Goal: Transaction & Acquisition: Book appointment/travel/reservation

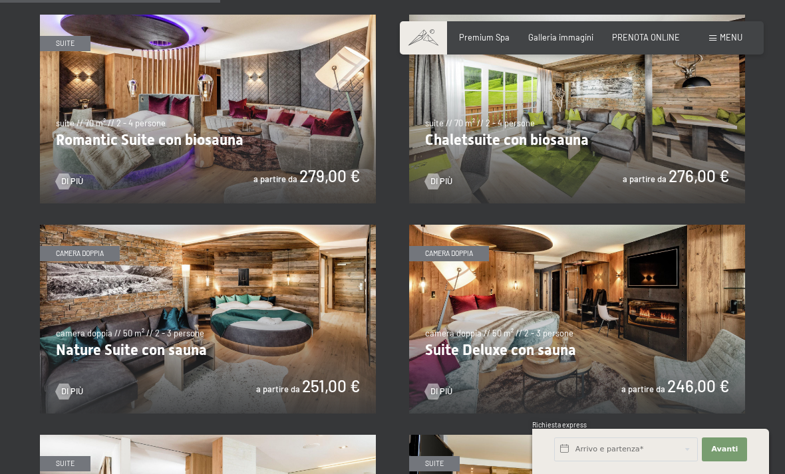
scroll to position [893, 0]
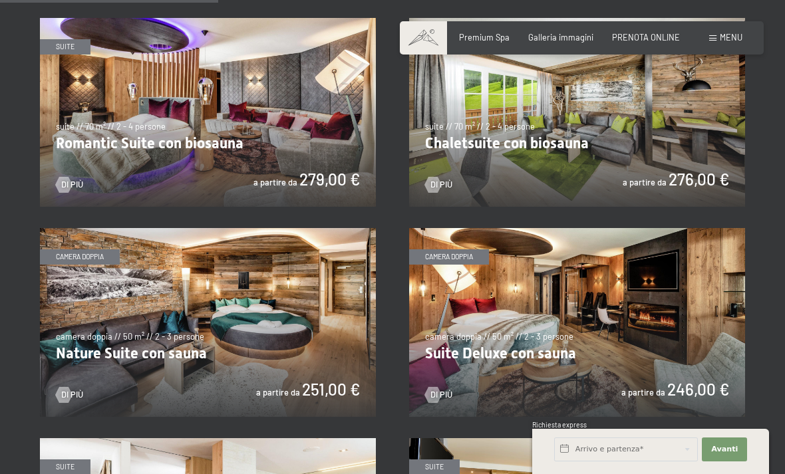
click at [637, 331] on img at bounding box center [577, 322] width 336 height 189
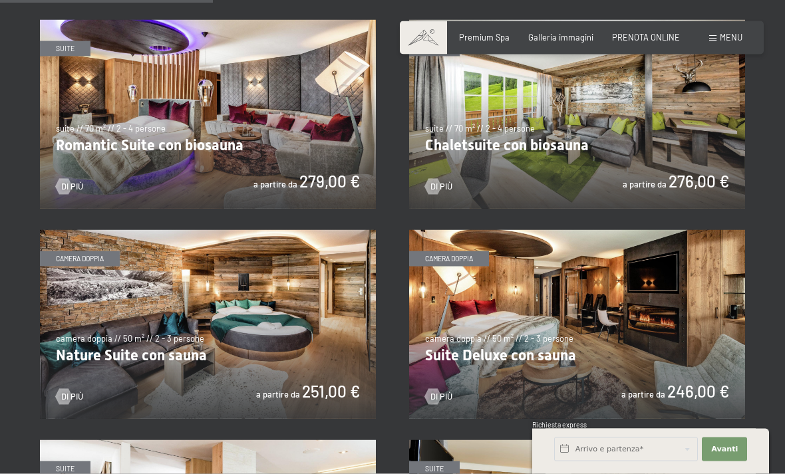
scroll to position [892, 0]
click at [640, 314] on img at bounding box center [577, 324] width 336 height 189
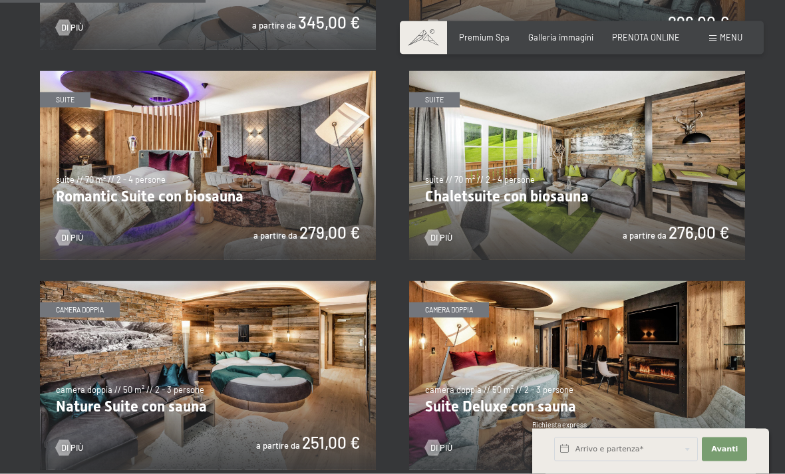
scroll to position [841, 0]
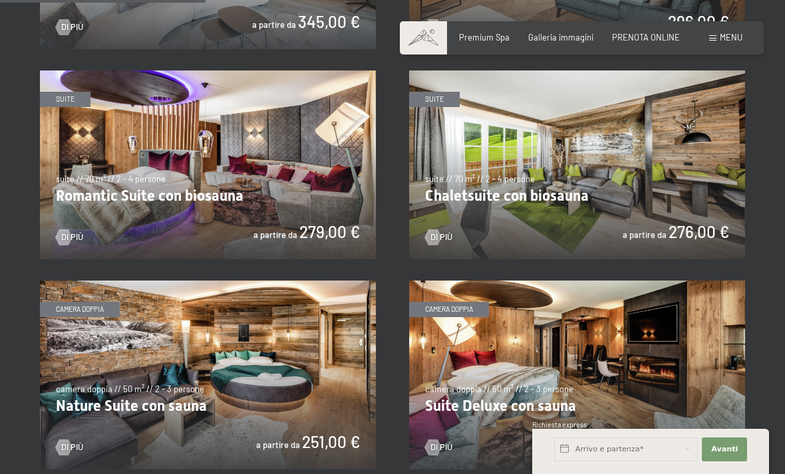
click at [299, 380] on img at bounding box center [208, 375] width 336 height 189
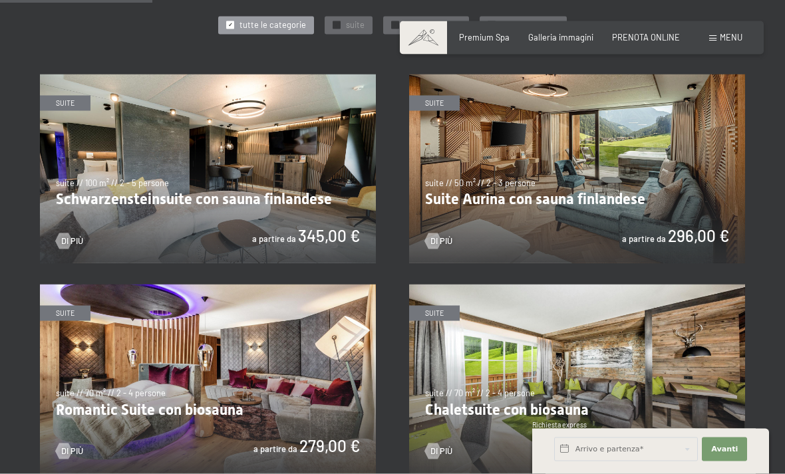
scroll to position [627, 0]
click at [531, 385] on img at bounding box center [577, 378] width 336 height 189
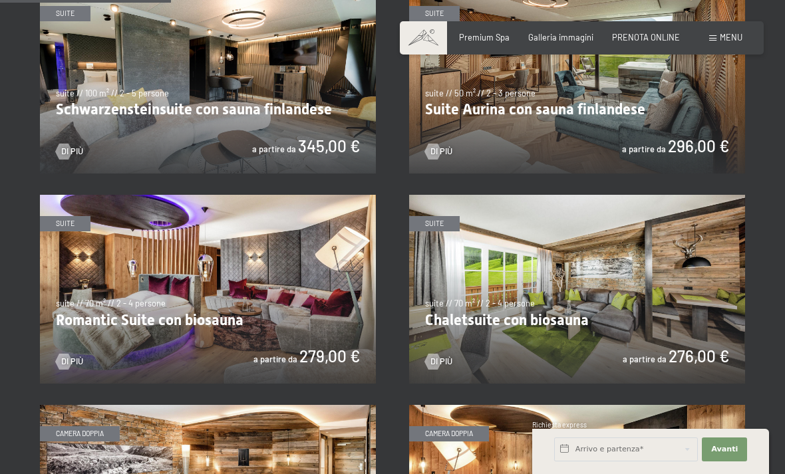
scroll to position [700, 0]
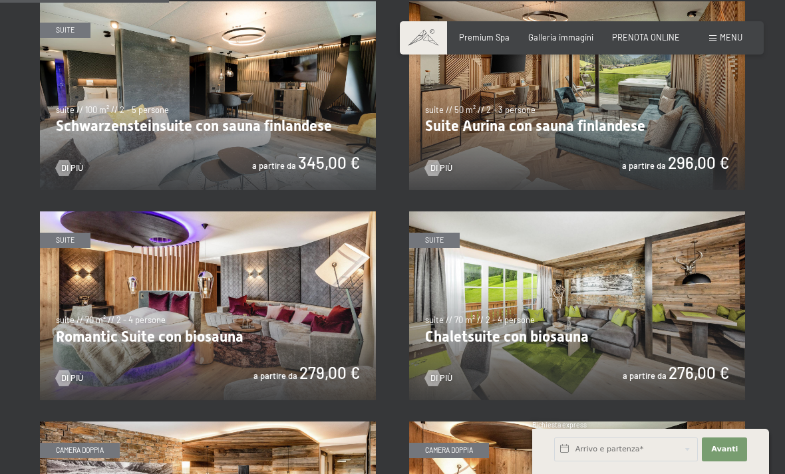
click at [353, 331] on img at bounding box center [208, 306] width 336 height 189
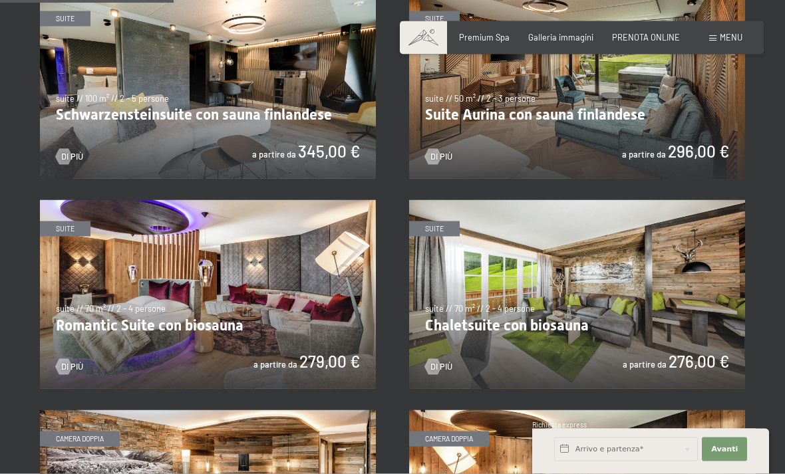
scroll to position [711, 0]
click at [663, 311] on img at bounding box center [577, 294] width 336 height 189
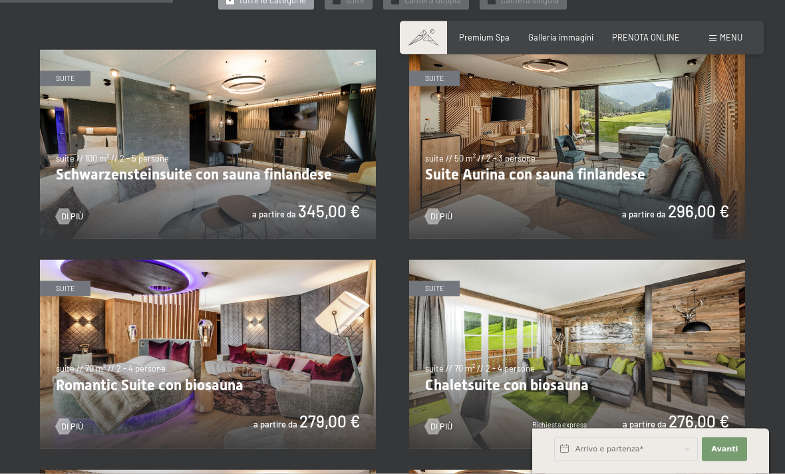
scroll to position [641, 0]
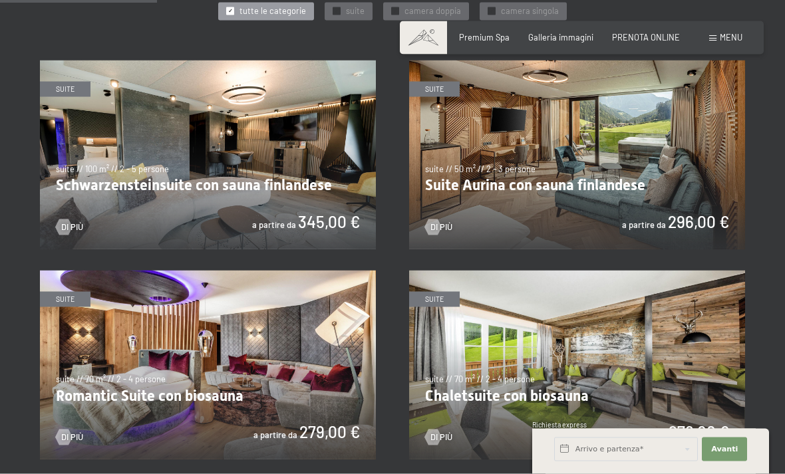
click at [669, 166] on img at bounding box center [577, 155] width 336 height 189
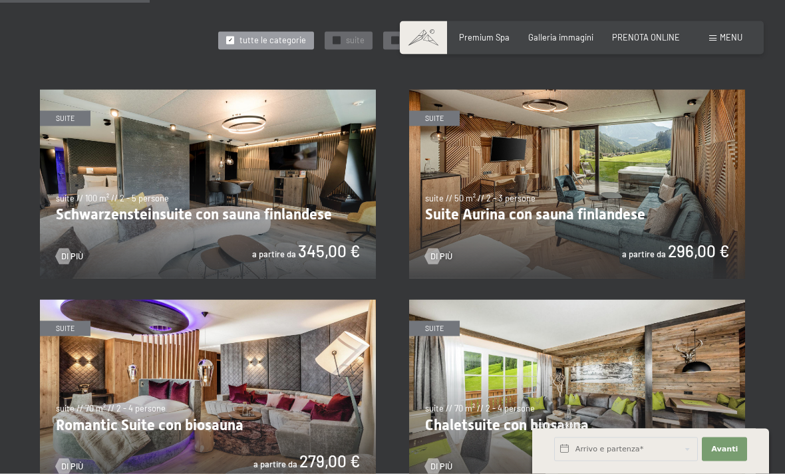
scroll to position [609, 0]
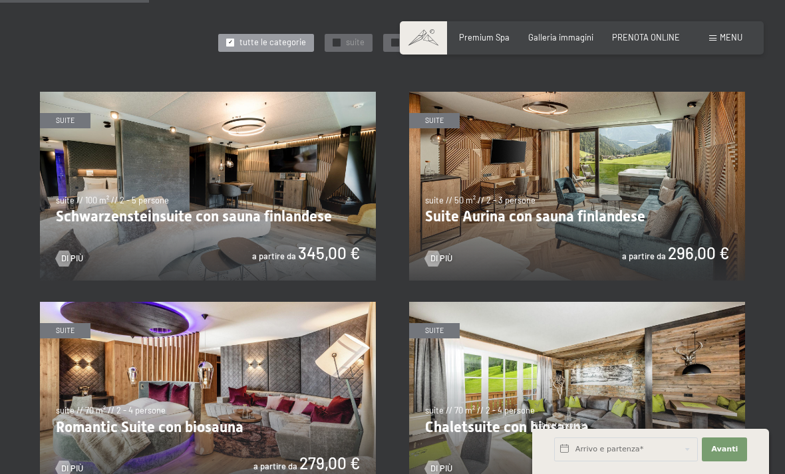
click at [66, 150] on img at bounding box center [208, 186] width 336 height 189
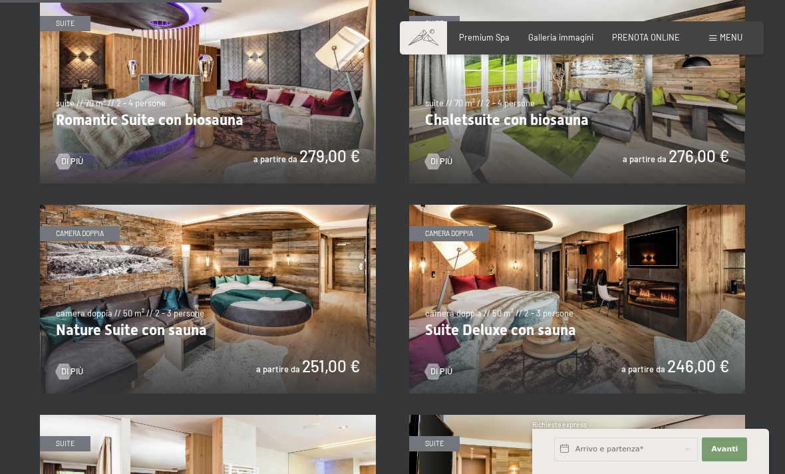
scroll to position [916, 0]
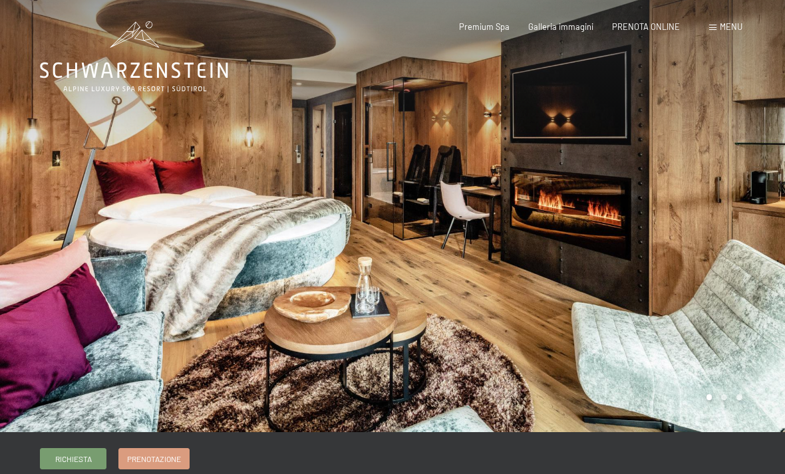
click at [553, 291] on div at bounding box center [589, 216] width 393 height 432
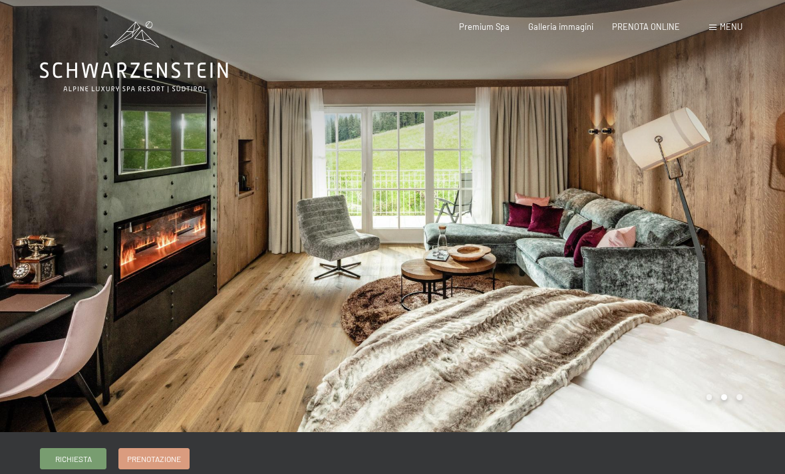
click at [728, 267] on div at bounding box center [589, 216] width 393 height 432
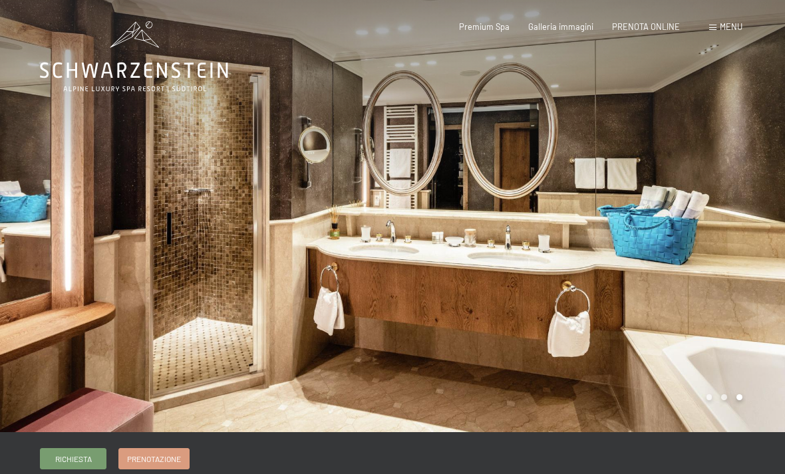
click at [732, 295] on div at bounding box center [589, 216] width 393 height 432
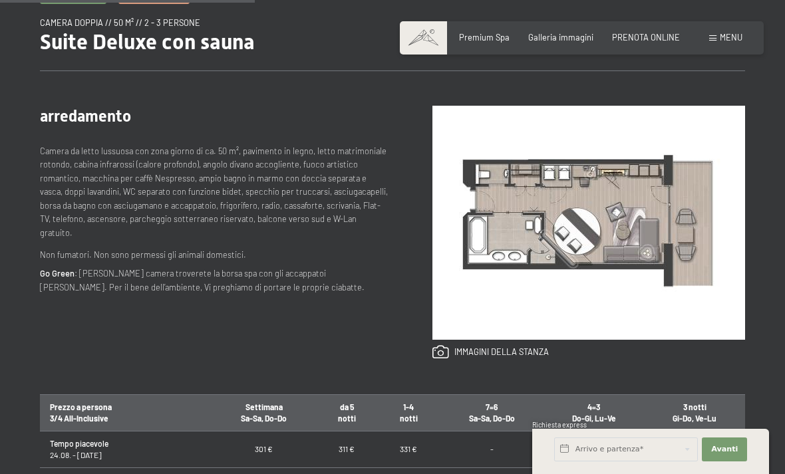
scroll to position [463, 0]
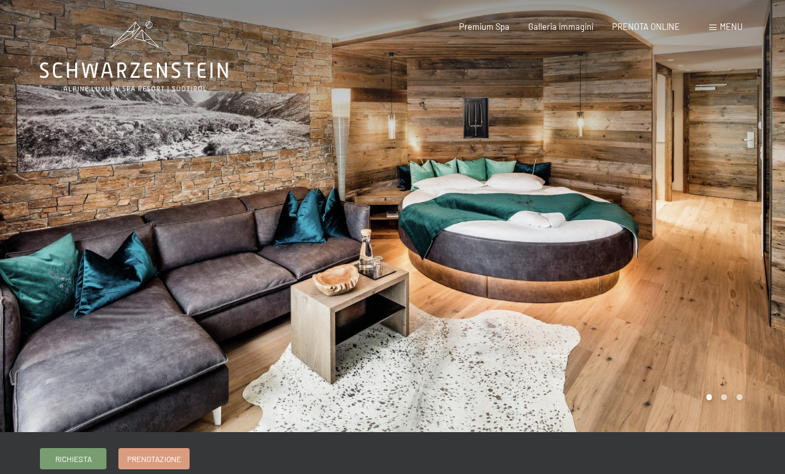
click at [722, 289] on div at bounding box center [589, 216] width 393 height 432
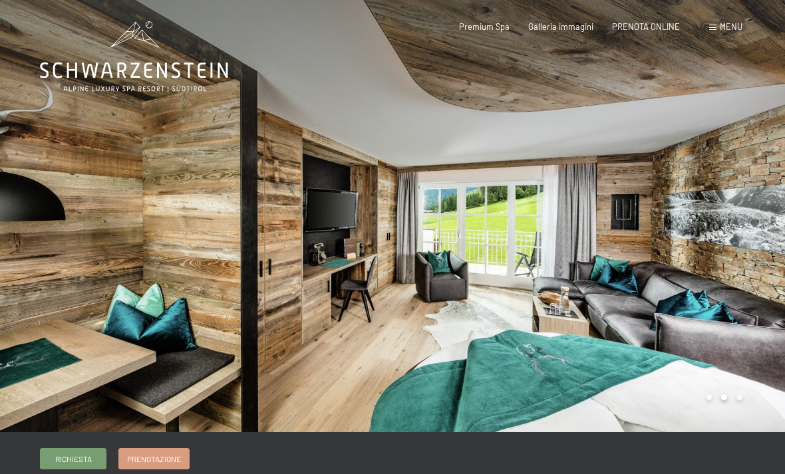
click at [724, 280] on div at bounding box center [589, 216] width 393 height 432
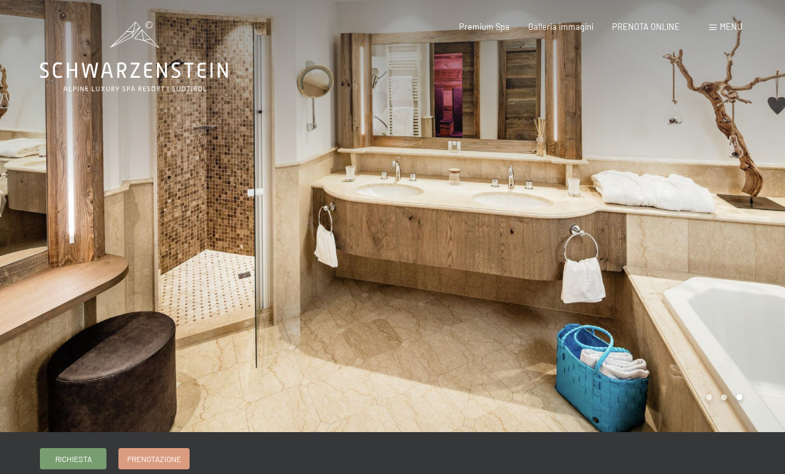
click at [156, 337] on div at bounding box center [196, 216] width 393 height 432
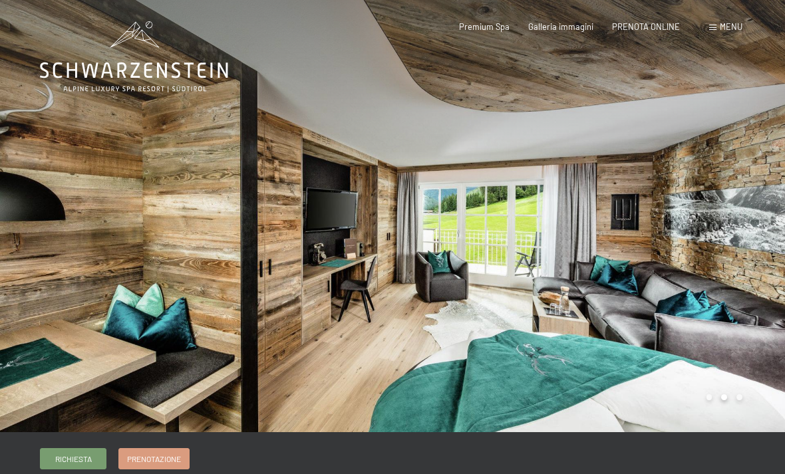
click at [648, 286] on div at bounding box center [589, 216] width 393 height 432
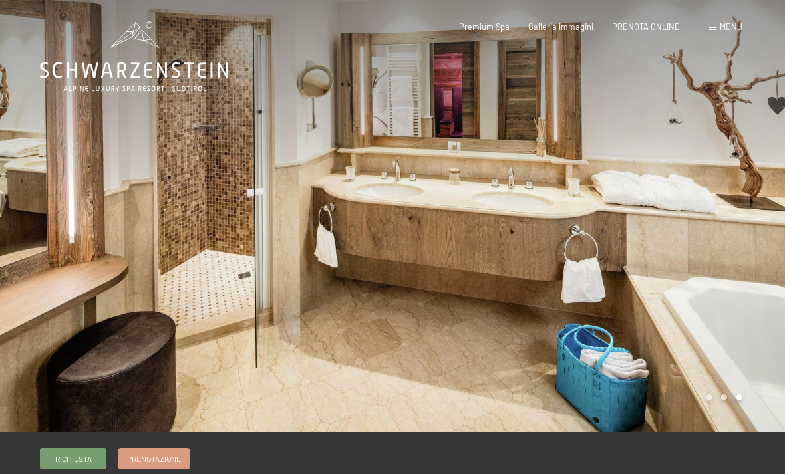
click at [607, 344] on div at bounding box center [589, 216] width 393 height 432
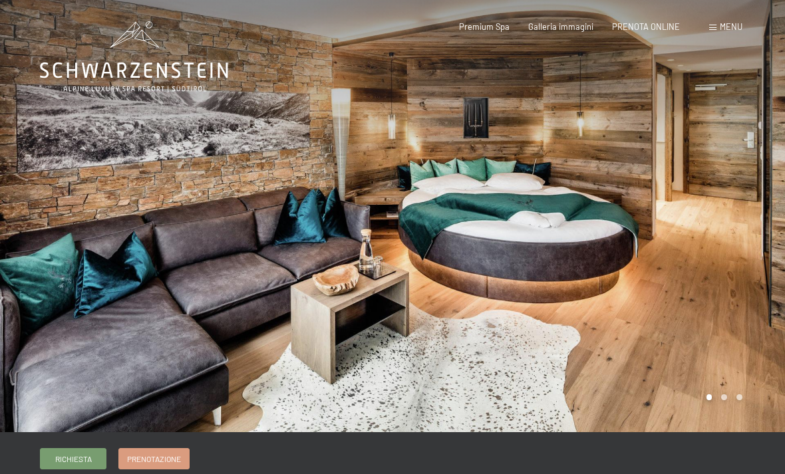
click at [371, 220] on div at bounding box center [196, 216] width 393 height 432
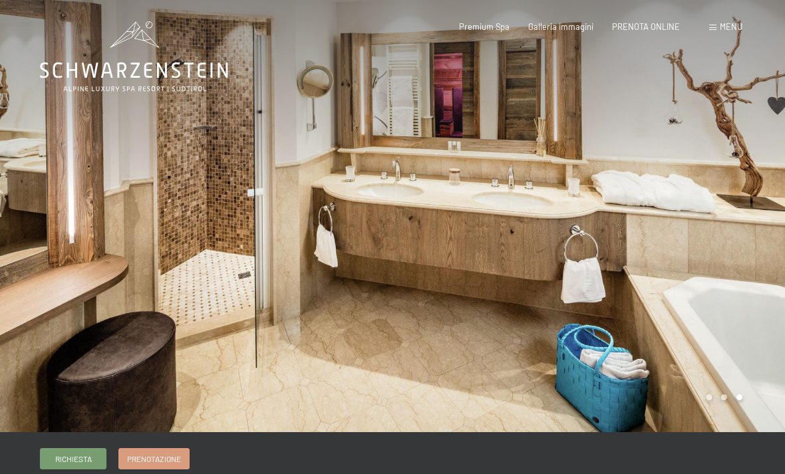
click at [397, 241] on div at bounding box center [589, 216] width 393 height 432
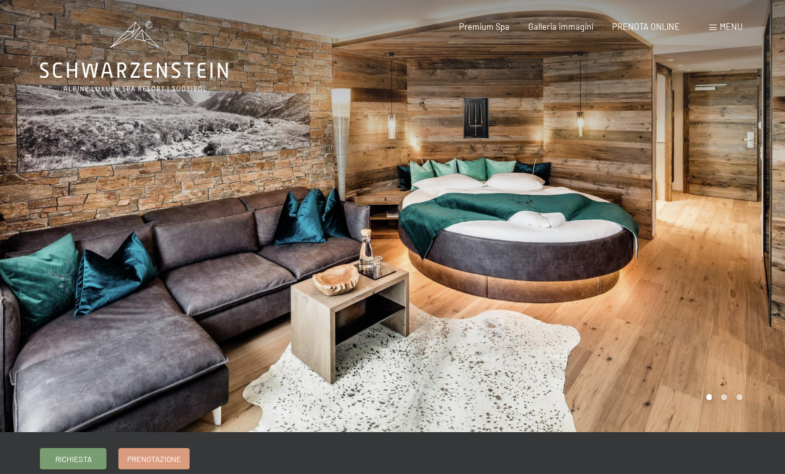
click at [487, 331] on div at bounding box center [589, 216] width 393 height 432
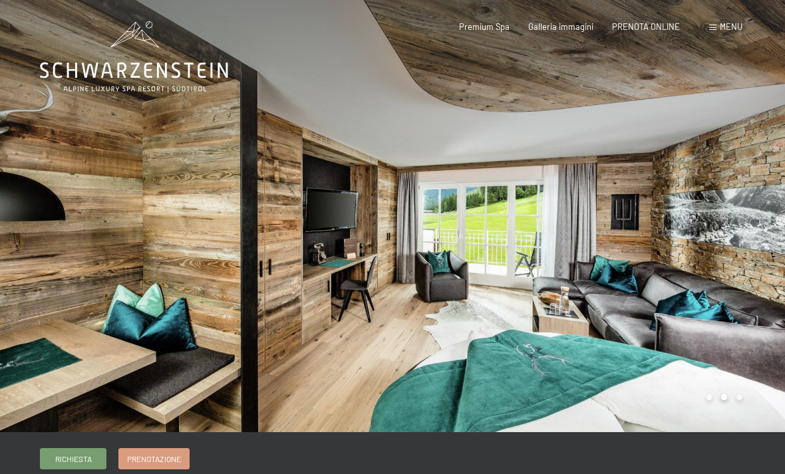
click at [393, 100] on div at bounding box center [589, 216] width 393 height 432
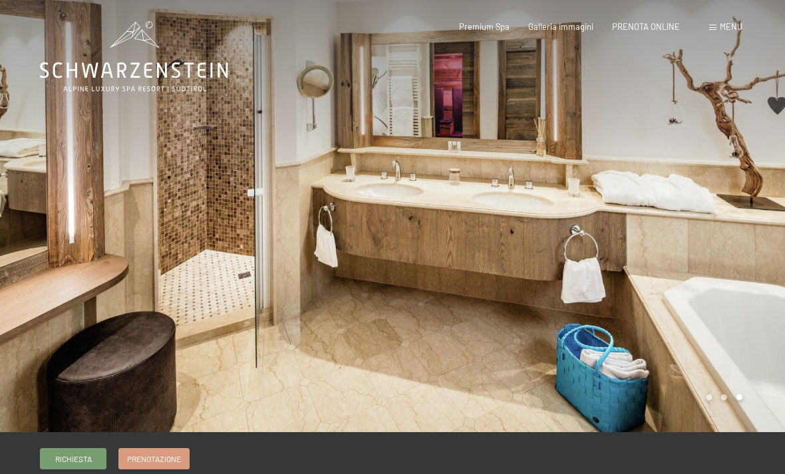
click at [234, 260] on div at bounding box center [196, 216] width 393 height 432
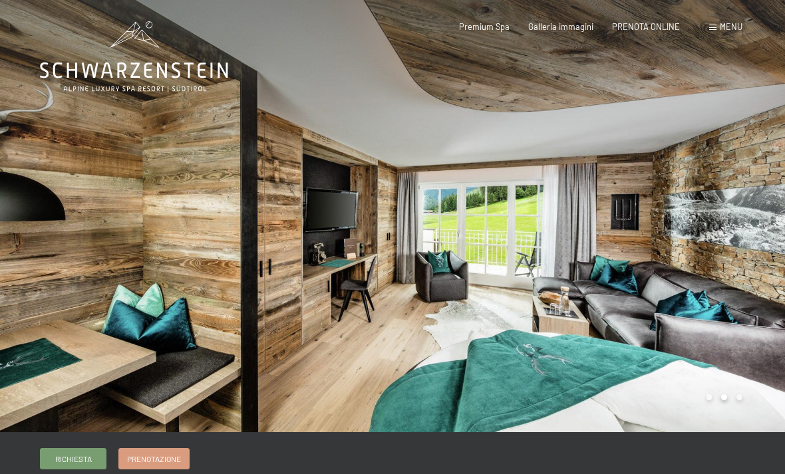
click at [592, 180] on div at bounding box center [589, 216] width 393 height 432
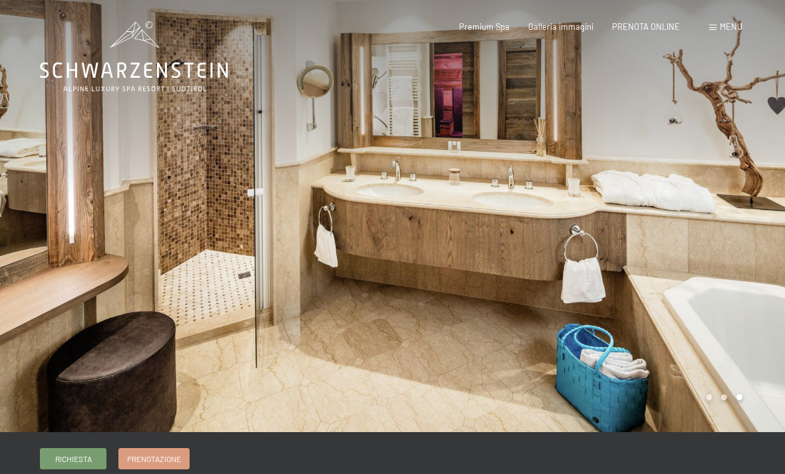
click at [299, 233] on div at bounding box center [196, 216] width 393 height 432
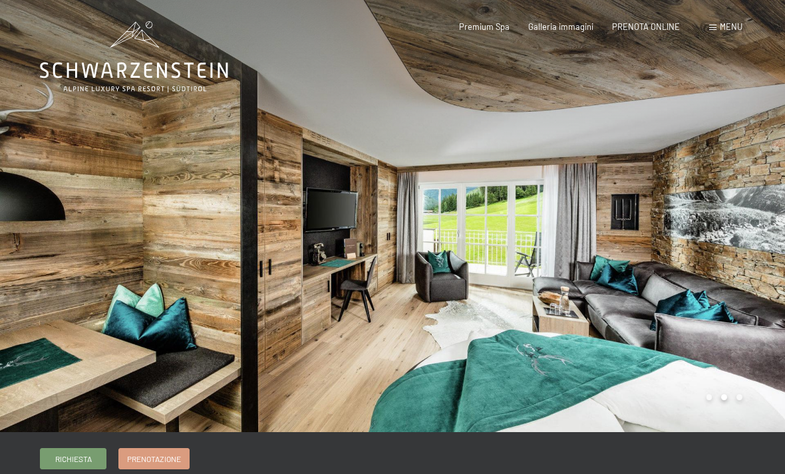
click at [389, 228] on div at bounding box center [196, 216] width 393 height 432
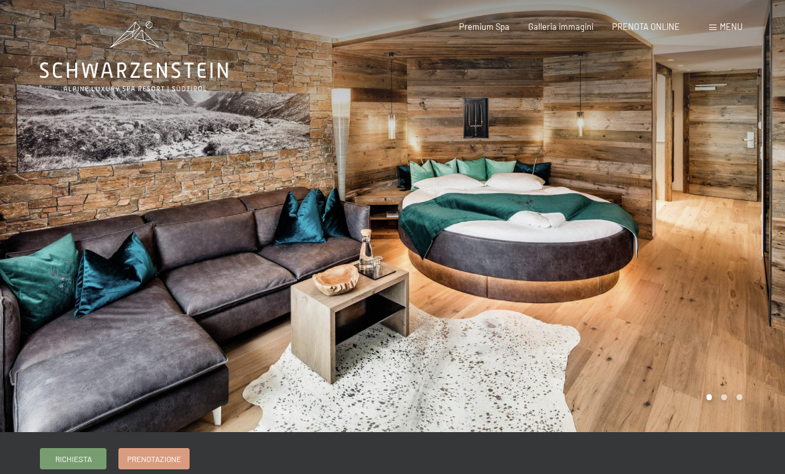
click at [420, 236] on div at bounding box center [589, 216] width 393 height 432
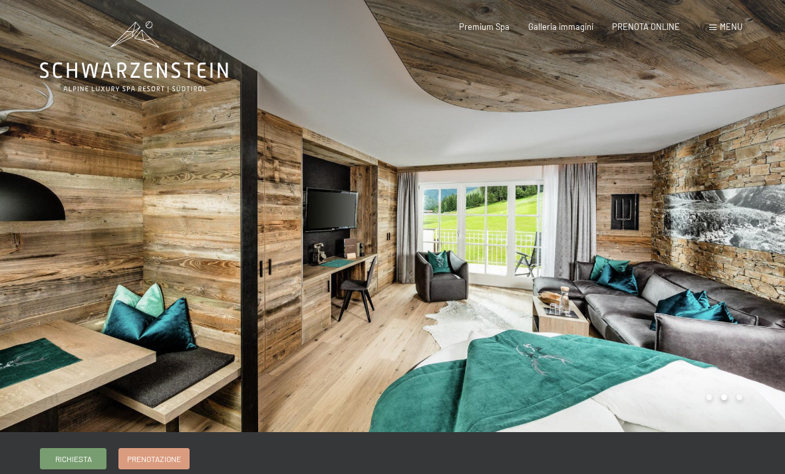
click at [456, 288] on div at bounding box center [589, 216] width 393 height 432
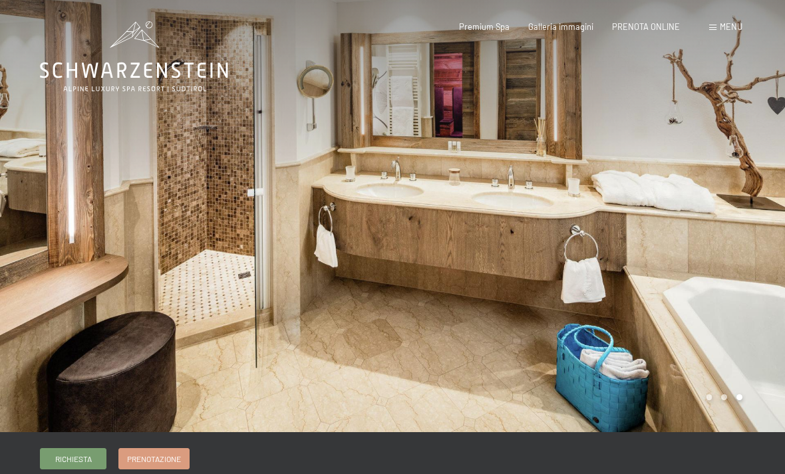
click at [402, 236] on div at bounding box center [589, 216] width 393 height 432
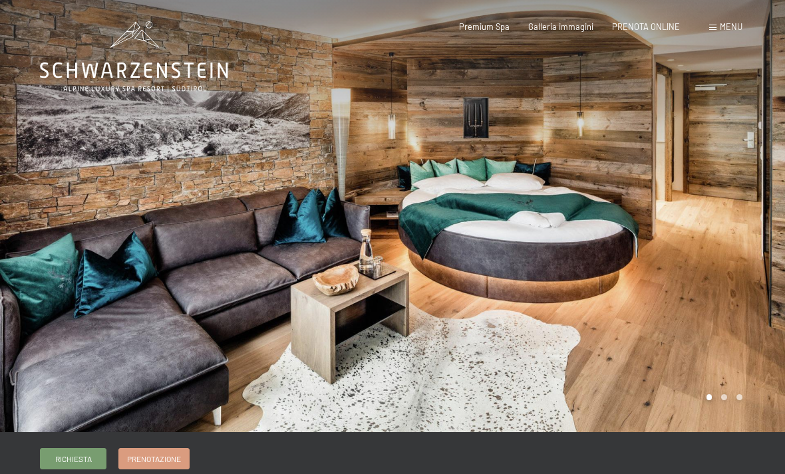
click at [435, 314] on div at bounding box center [589, 216] width 393 height 432
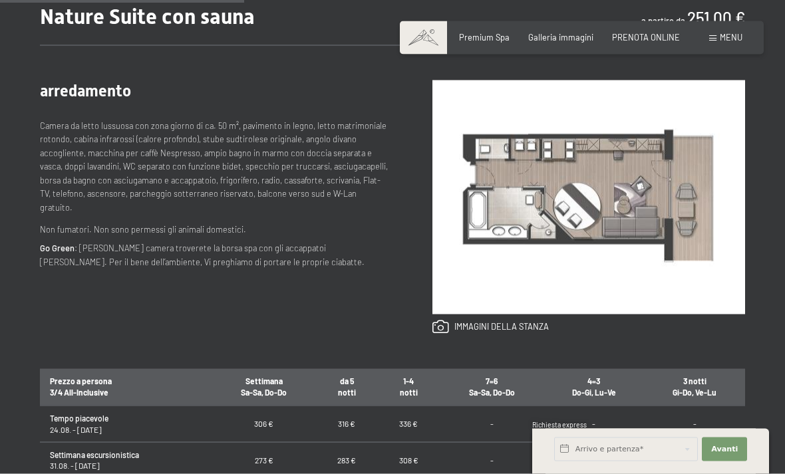
scroll to position [508, 0]
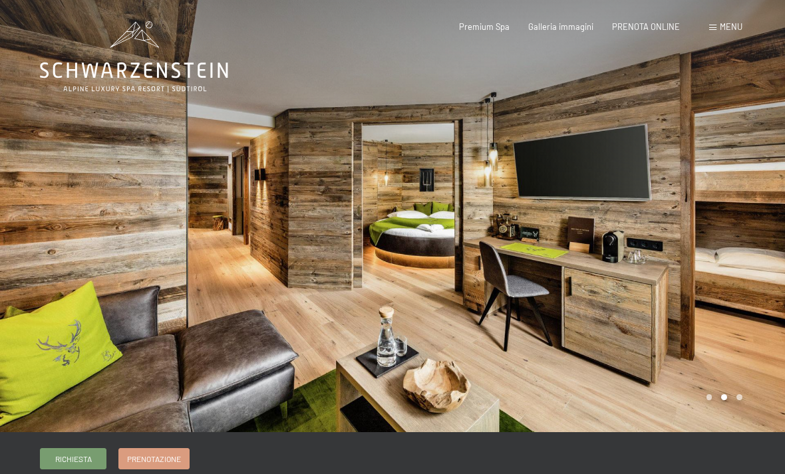
click at [31, 267] on div at bounding box center [196, 216] width 393 height 432
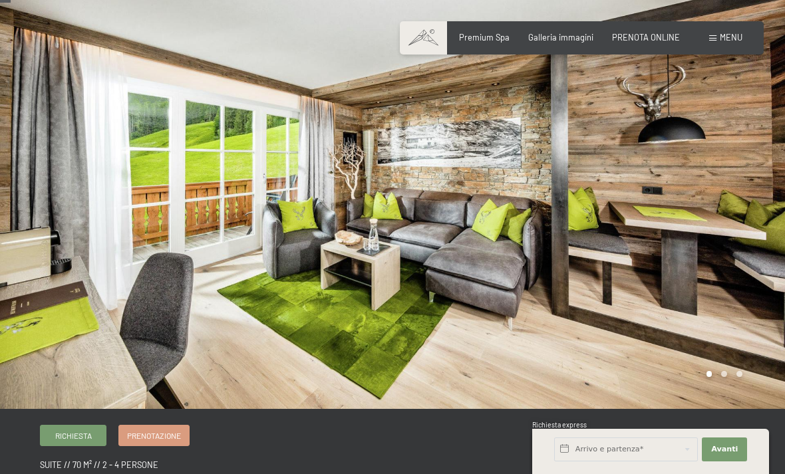
scroll to position [24, 0]
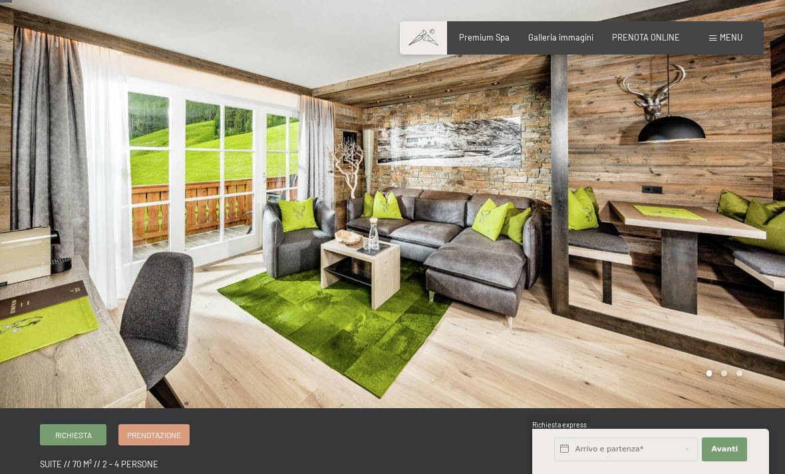
click at [718, 183] on div at bounding box center [589, 192] width 393 height 432
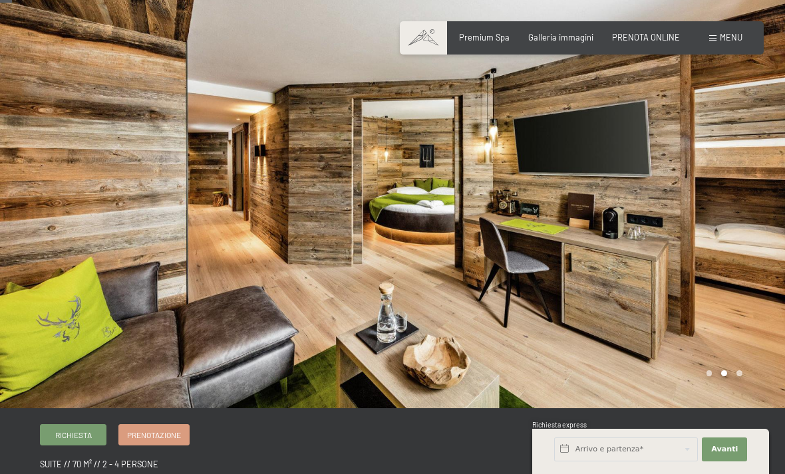
click at [756, 186] on div at bounding box center [589, 192] width 393 height 432
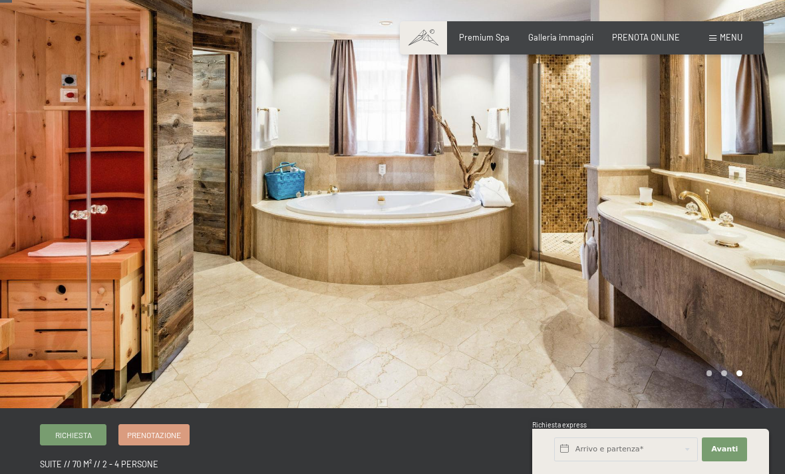
click at [748, 174] on div at bounding box center [589, 192] width 393 height 432
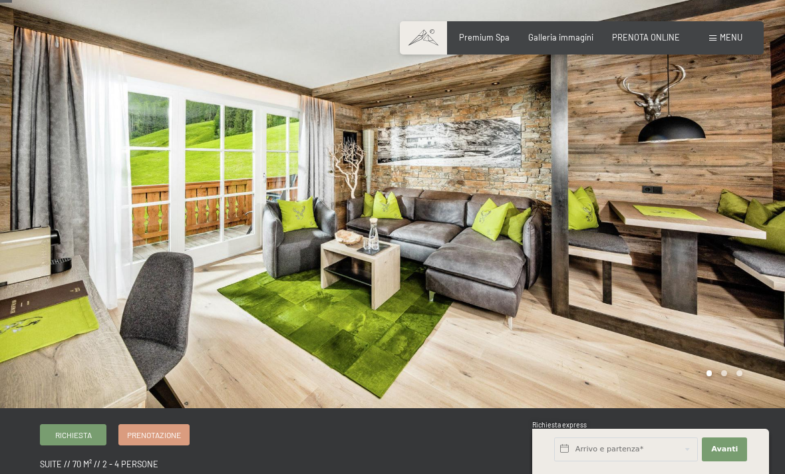
click at [156, 45] on div at bounding box center [196, 192] width 393 height 432
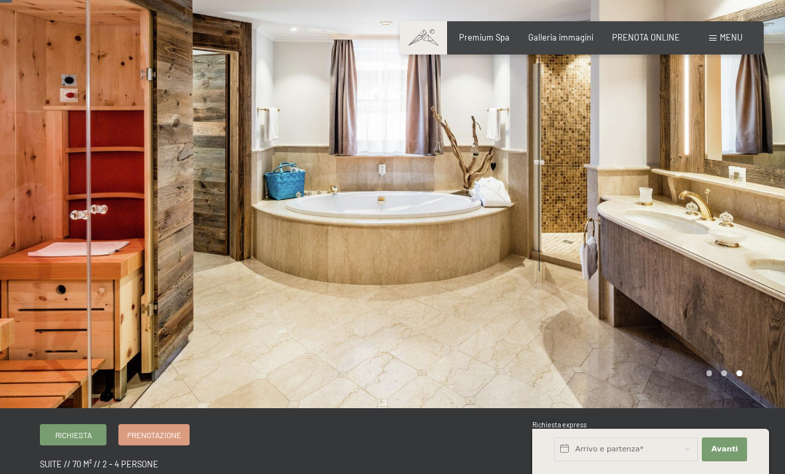
click at [760, 182] on div at bounding box center [589, 192] width 393 height 432
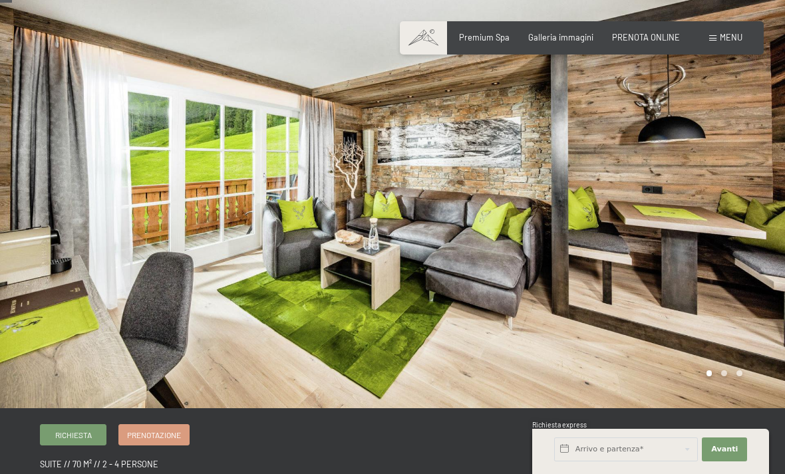
click at [753, 188] on div at bounding box center [589, 192] width 393 height 432
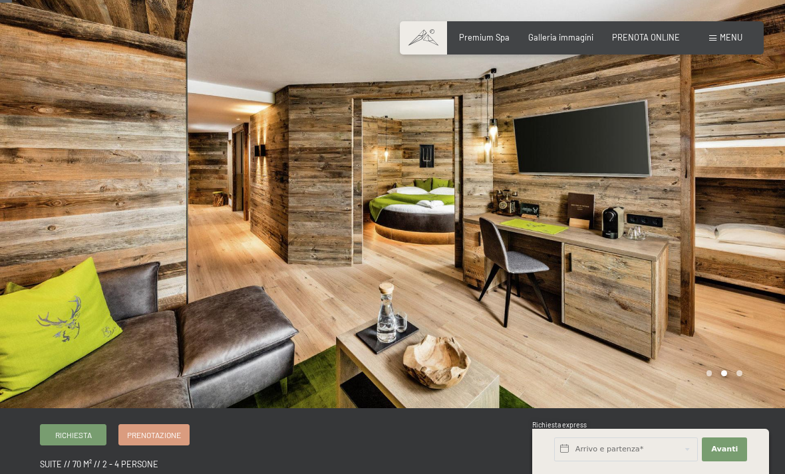
click at [756, 191] on div at bounding box center [589, 192] width 393 height 432
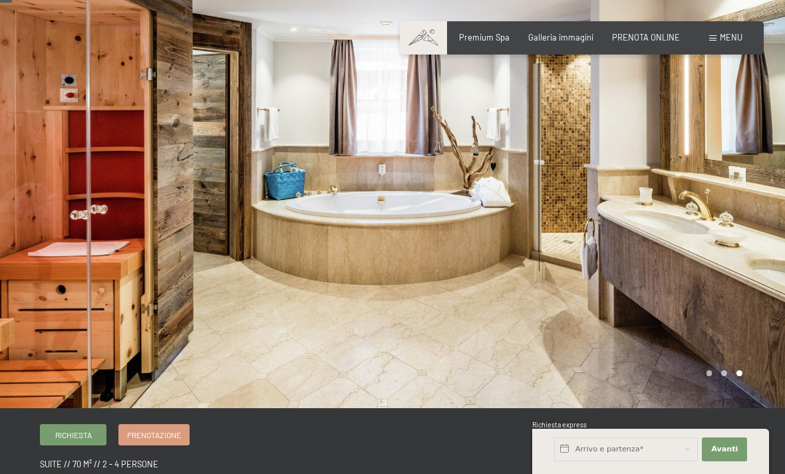
click at [754, 194] on div at bounding box center [589, 192] width 393 height 432
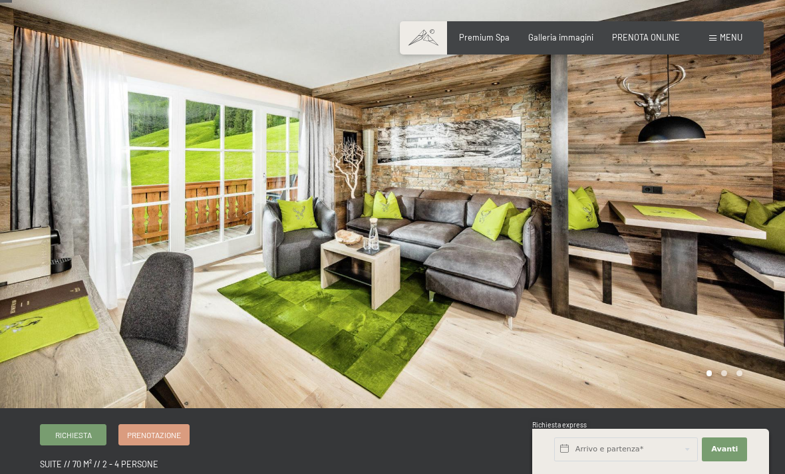
click at [696, 236] on div at bounding box center [589, 192] width 393 height 432
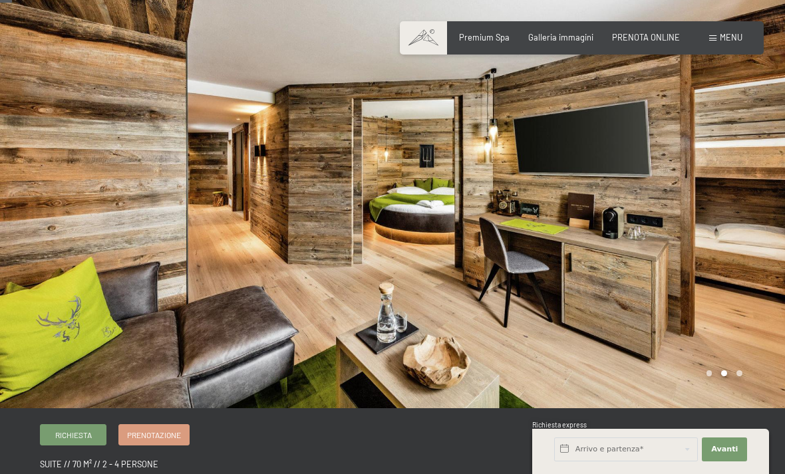
click at [724, 253] on div at bounding box center [589, 192] width 393 height 432
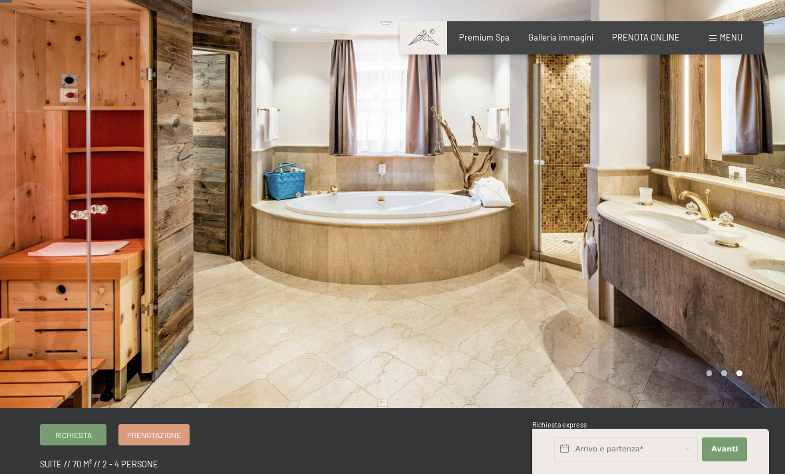
click at [736, 277] on div at bounding box center [589, 192] width 393 height 432
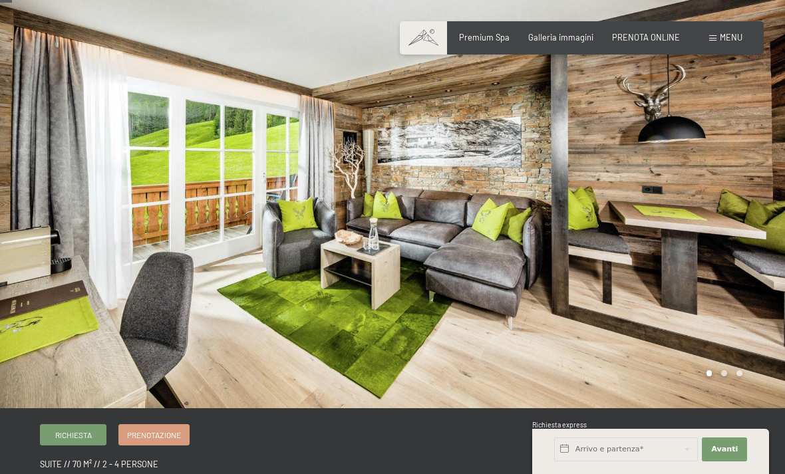
click at [743, 241] on div at bounding box center [589, 192] width 393 height 432
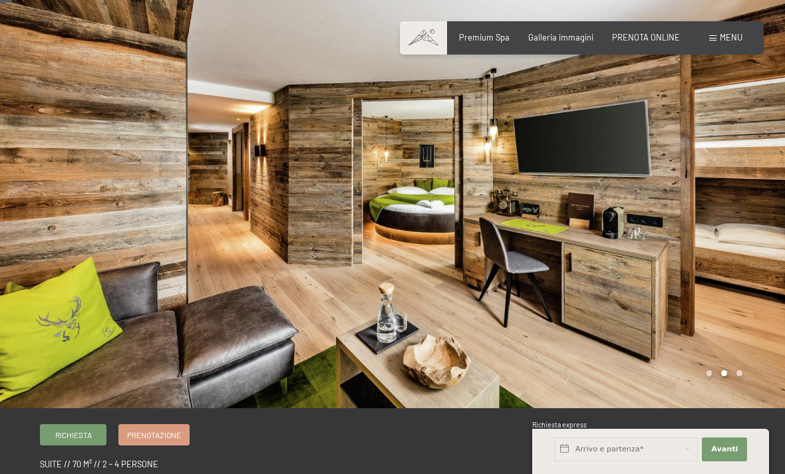
click at [530, 251] on div at bounding box center [589, 192] width 393 height 432
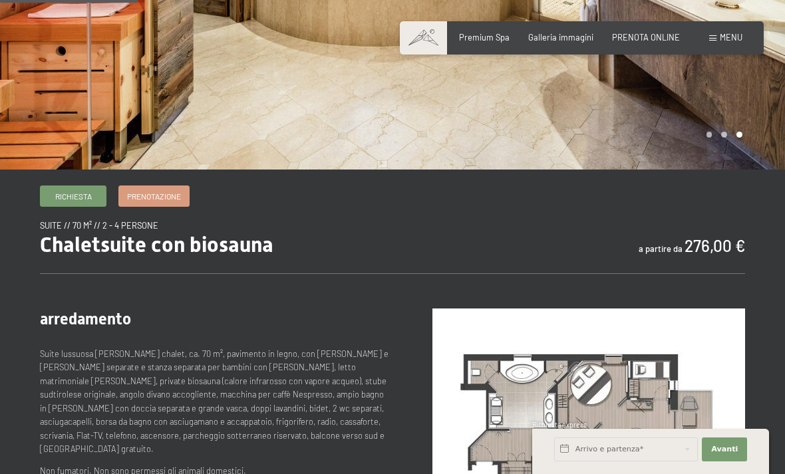
scroll to position [262, 0]
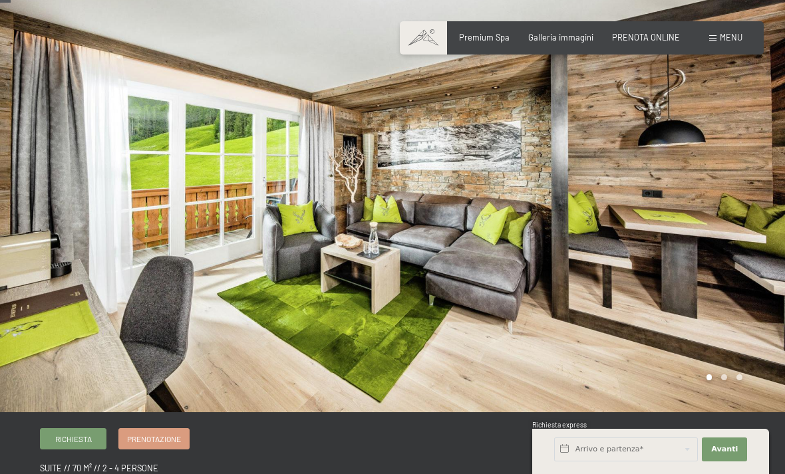
scroll to position [21, 0]
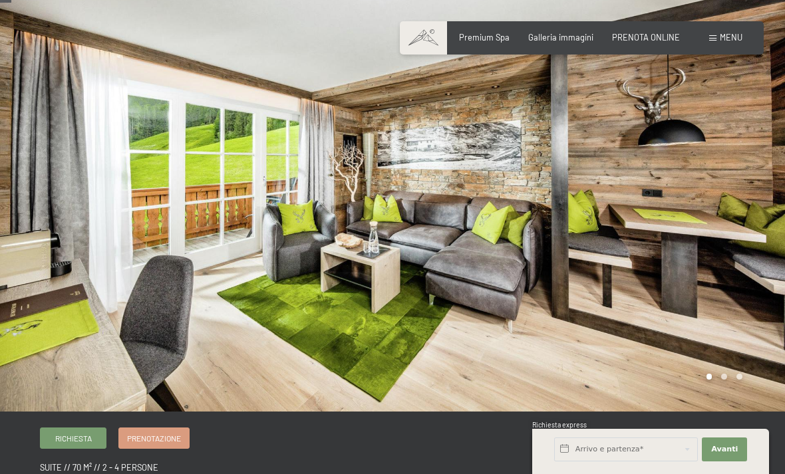
click at [737, 180] on div at bounding box center [589, 195] width 393 height 432
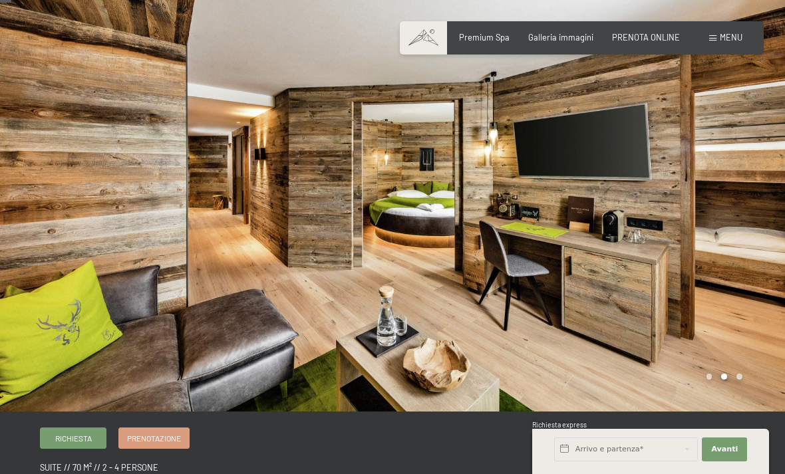
click at [15, 214] on div at bounding box center [196, 195] width 393 height 432
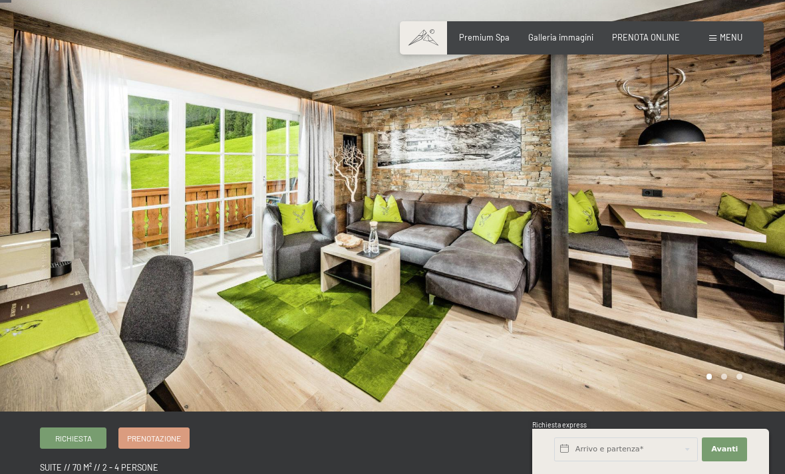
click at [713, 261] on div at bounding box center [589, 195] width 393 height 432
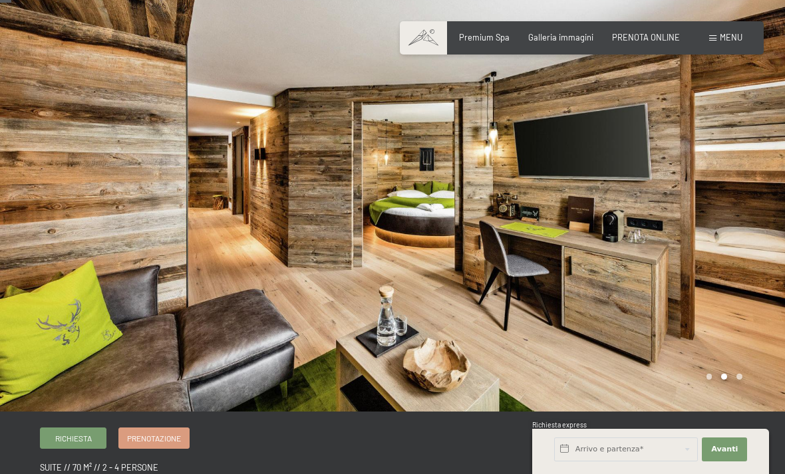
click at [722, 289] on div at bounding box center [589, 195] width 393 height 432
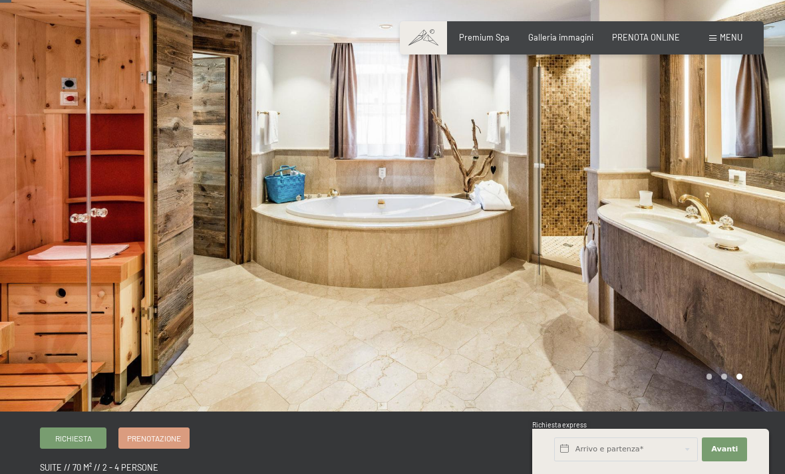
click at [747, 214] on div at bounding box center [589, 195] width 393 height 432
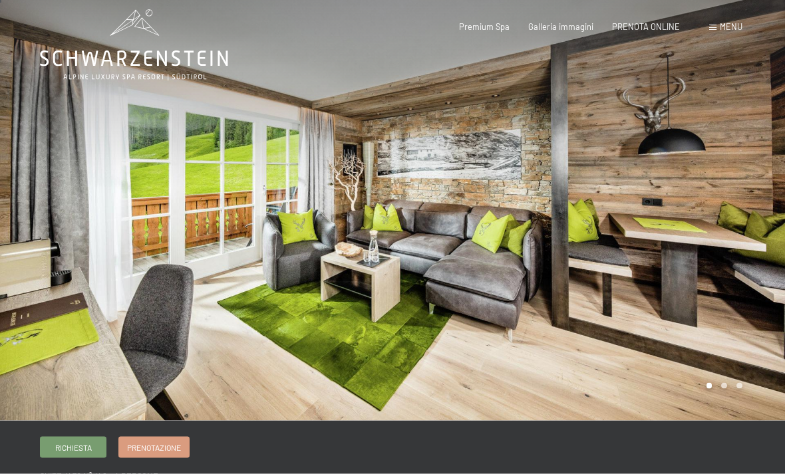
scroll to position [2, 0]
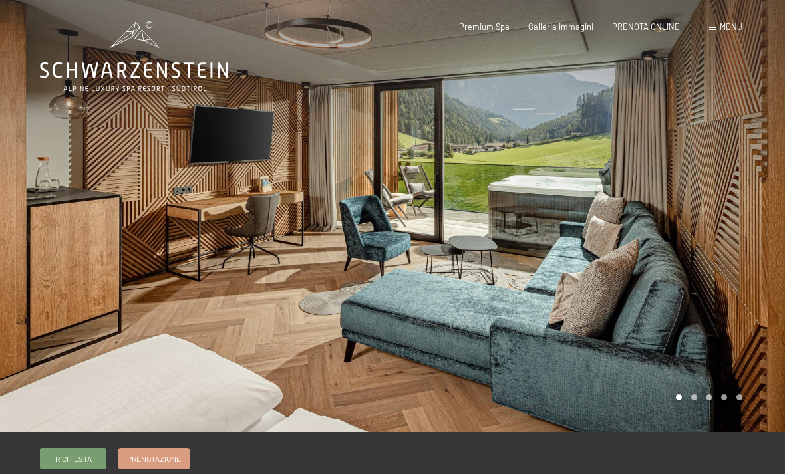
click at [724, 224] on div at bounding box center [589, 216] width 393 height 432
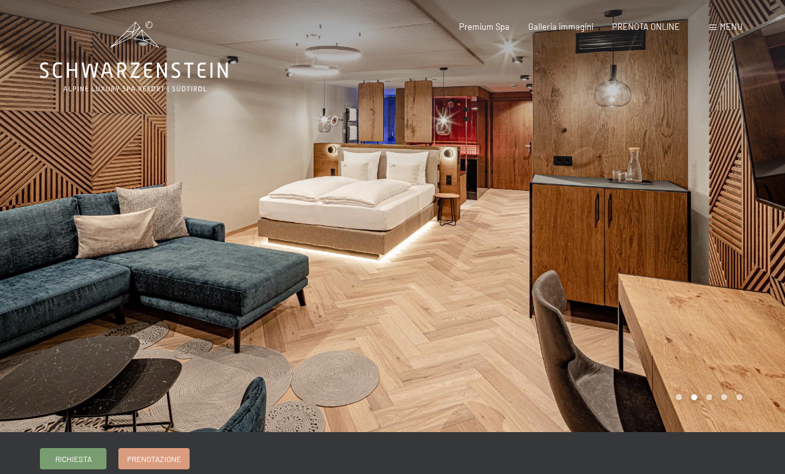
click at [753, 284] on div at bounding box center [589, 216] width 393 height 432
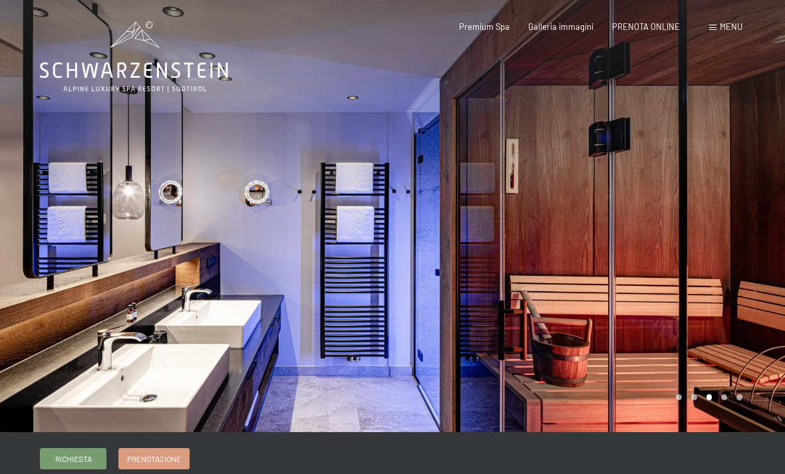
click at [748, 327] on div at bounding box center [589, 216] width 393 height 432
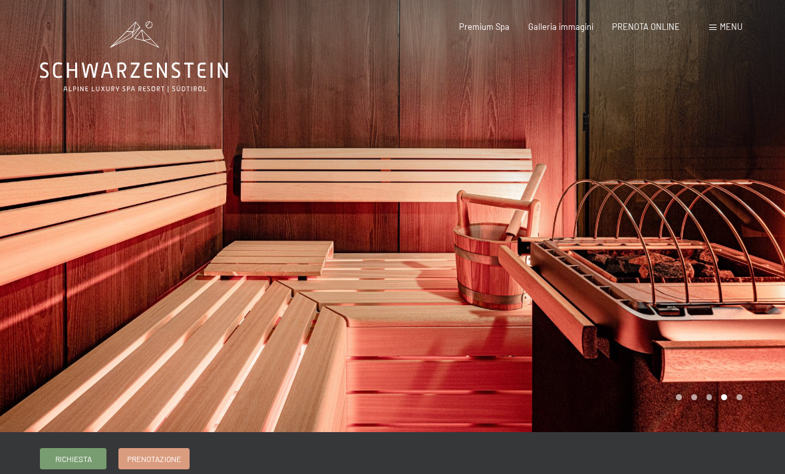
click at [746, 299] on div at bounding box center [589, 216] width 393 height 432
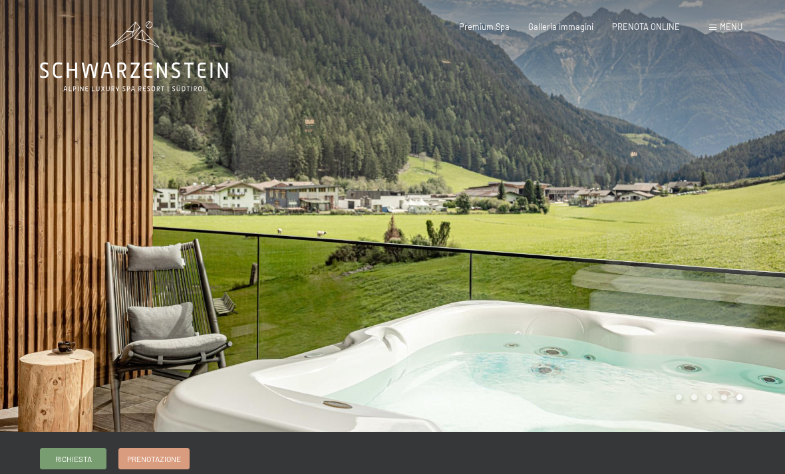
click at [699, 281] on div at bounding box center [589, 216] width 393 height 432
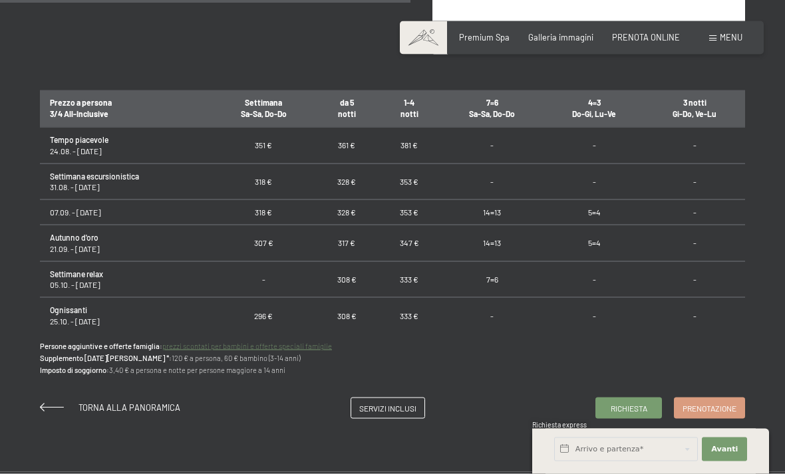
scroll to position [820, 0]
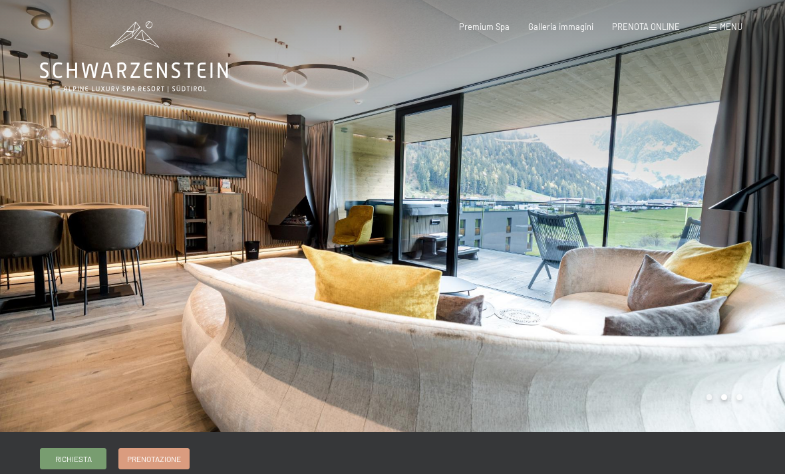
click at [338, 268] on div at bounding box center [196, 216] width 393 height 432
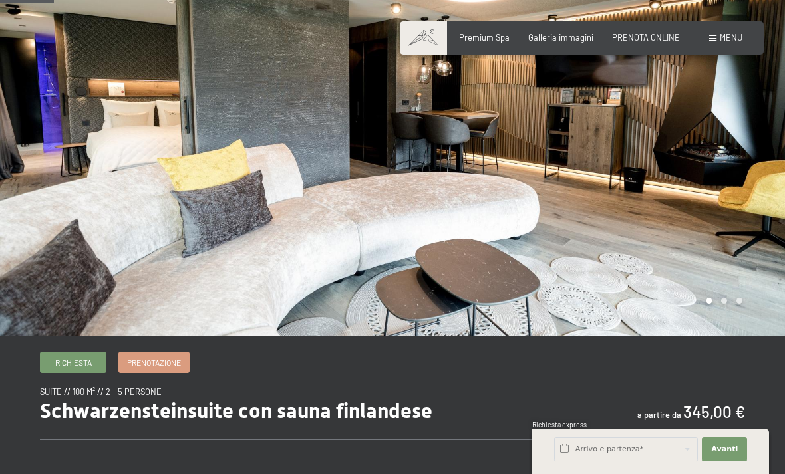
scroll to position [96, 0]
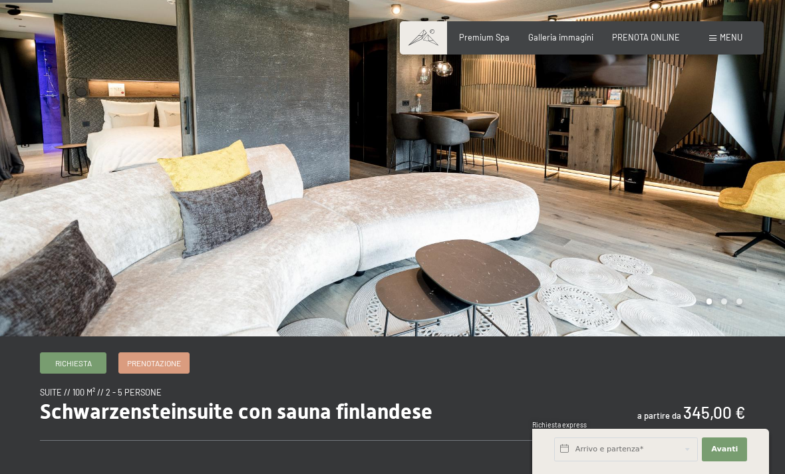
click at [709, 204] on div at bounding box center [589, 120] width 393 height 432
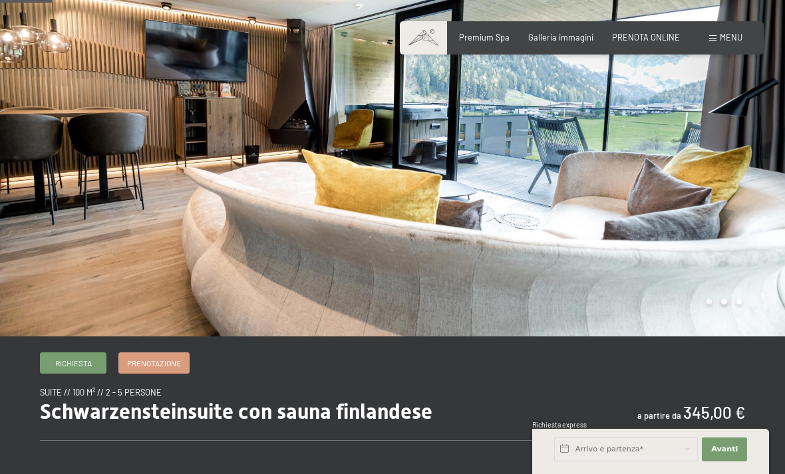
click at [192, 210] on div at bounding box center [196, 120] width 393 height 432
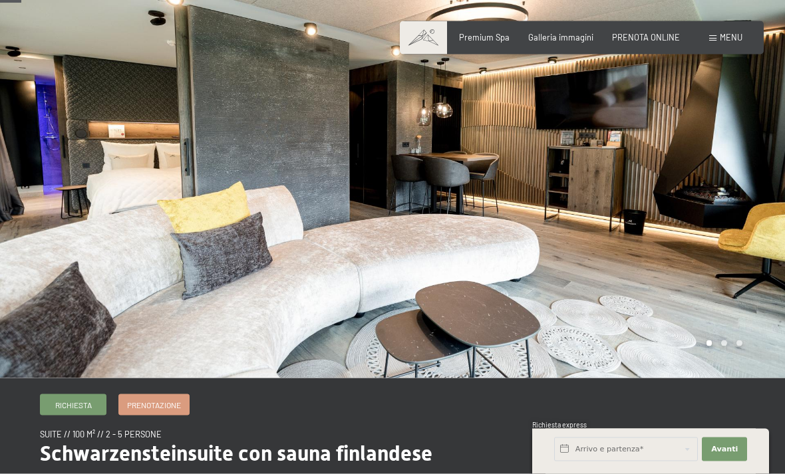
scroll to position [37, 0]
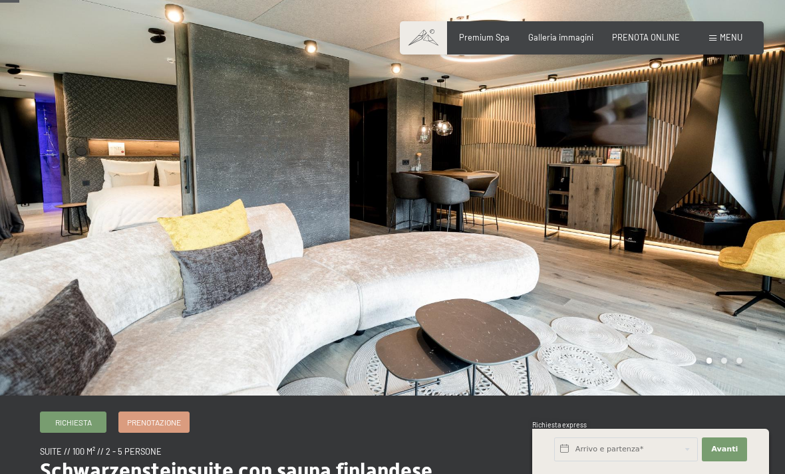
click at [739, 258] on div at bounding box center [589, 179] width 393 height 432
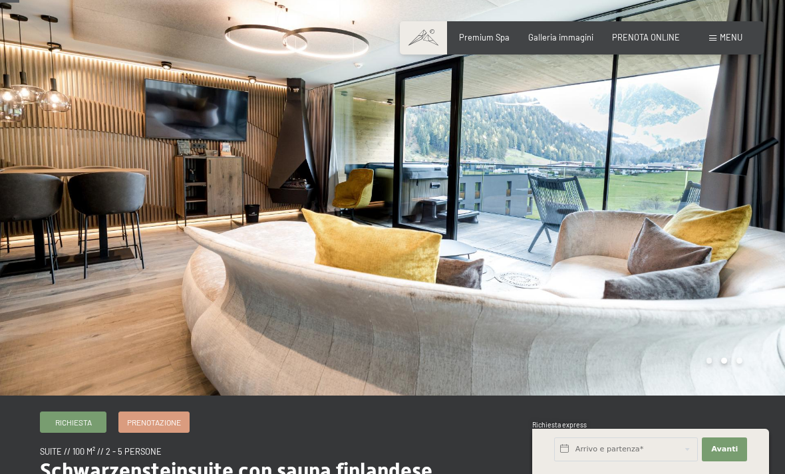
click at [738, 233] on div at bounding box center [589, 179] width 393 height 432
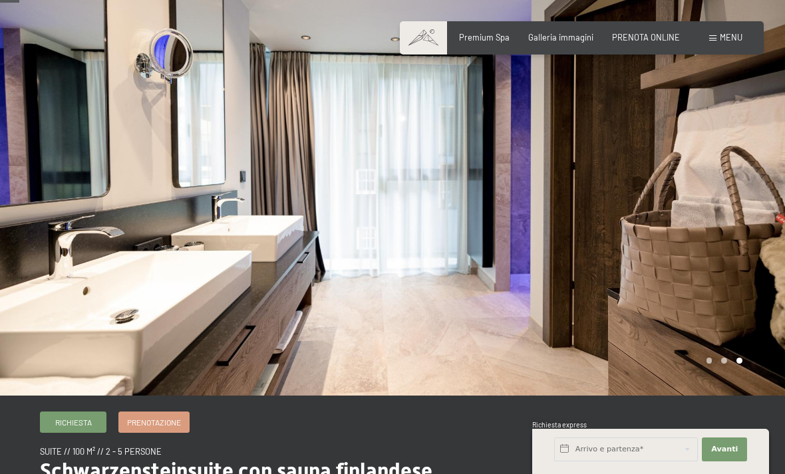
click at [749, 236] on div at bounding box center [589, 179] width 393 height 432
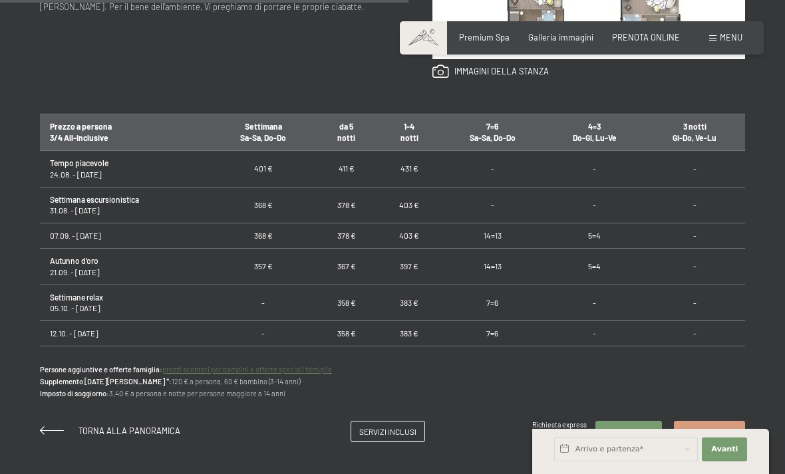
scroll to position [747, 0]
click at [20, 428] on div "Richiesta Prenotazione suite // 100 m² // 2 - 5 persone Schwarzensteinsuite con…" at bounding box center [392, 71] width 785 height 740
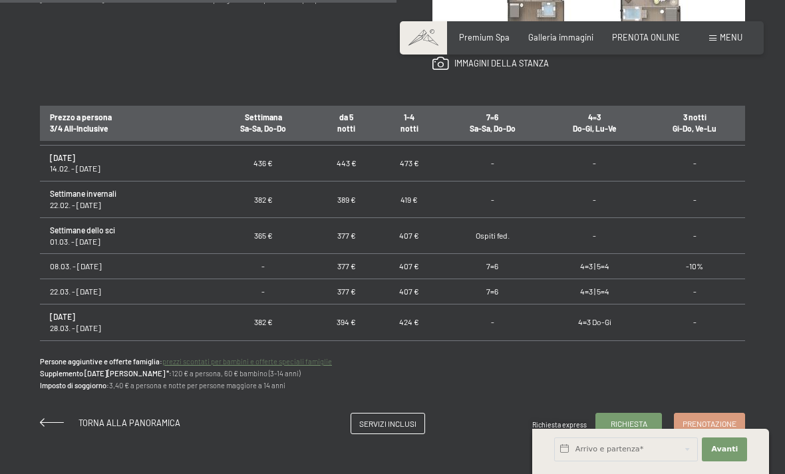
scroll to position [550, 0]
click at [486, 218] on td "Ospiti fed." at bounding box center [492, 236] width 104 height 37
click at [493, 218] on td "Ospiti fed." at bounding box center [492, 236] width 104 height 37
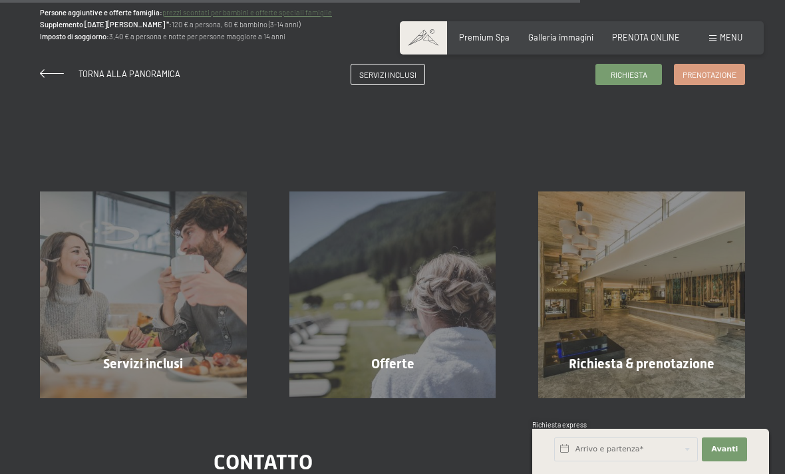
scroll to position [1103, 0]
click at [61, 303] on div "Servizi inclusi mostra altro" at bounding box center [143, 295] width 249 height 207
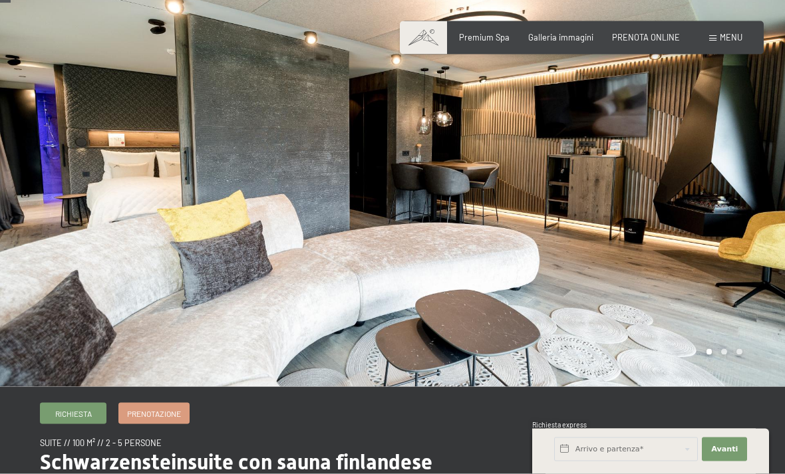
scroll to position [0, 0]
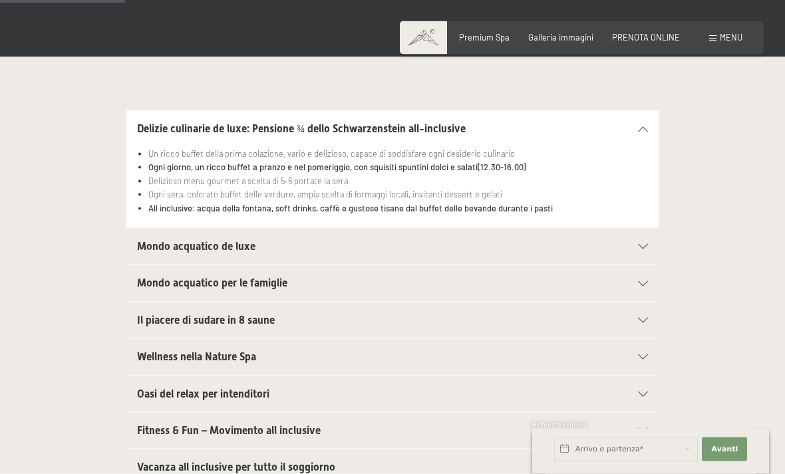
scroll to position [317, 0]
click at [614, 237] on div "Mondo acquatico de luxe" at bounding box center [392, 246] width 511 height 36
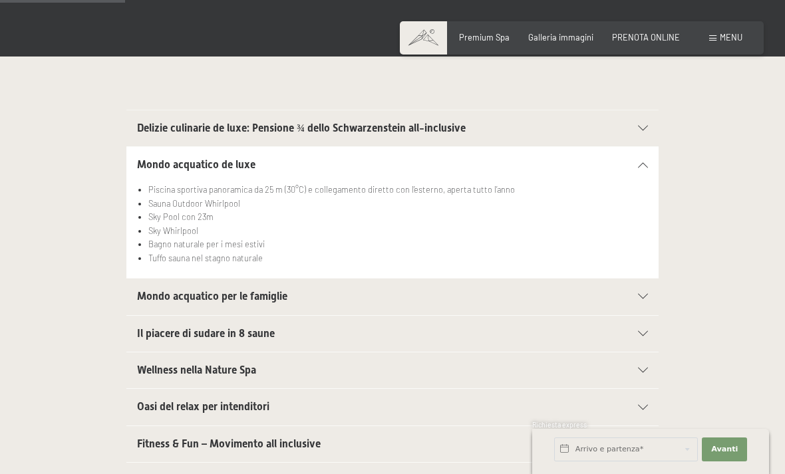
click at [641, 165] on icon at bounding box center [643, 164] width 10 height 5
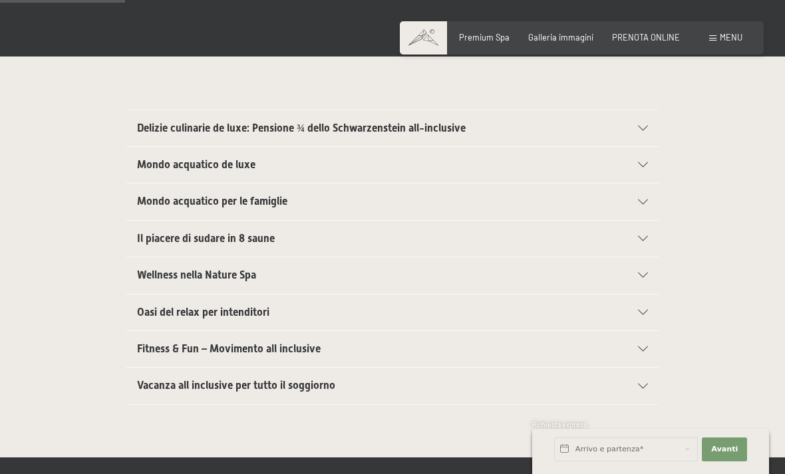
click at [420, 192] on div "Mondo acquatico per le famiglie" at bounding box center [392, 202] width 511 height 36
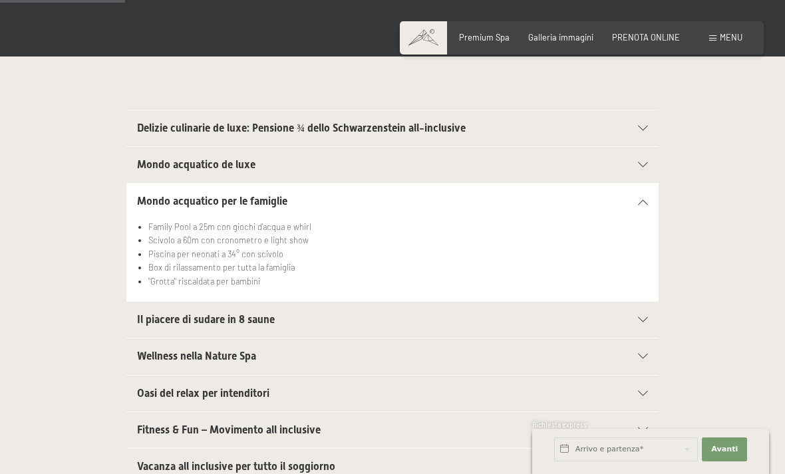
click at [639, 200] on icon at bounding box center [643, 202] width 10 height 5
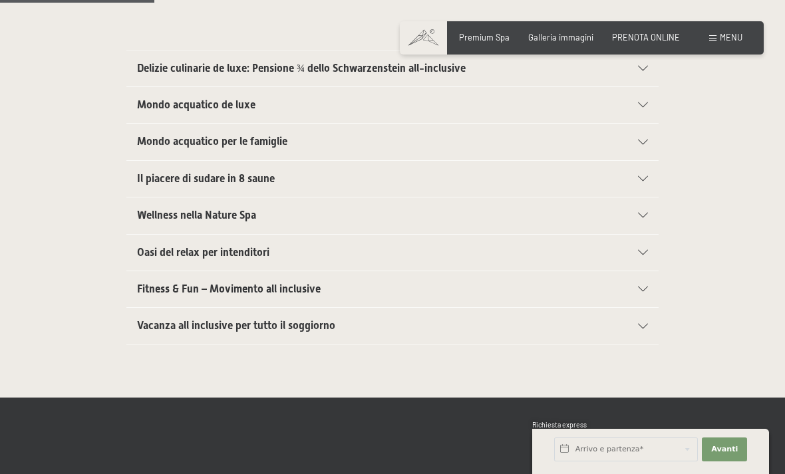
scroll to position [373, 0]
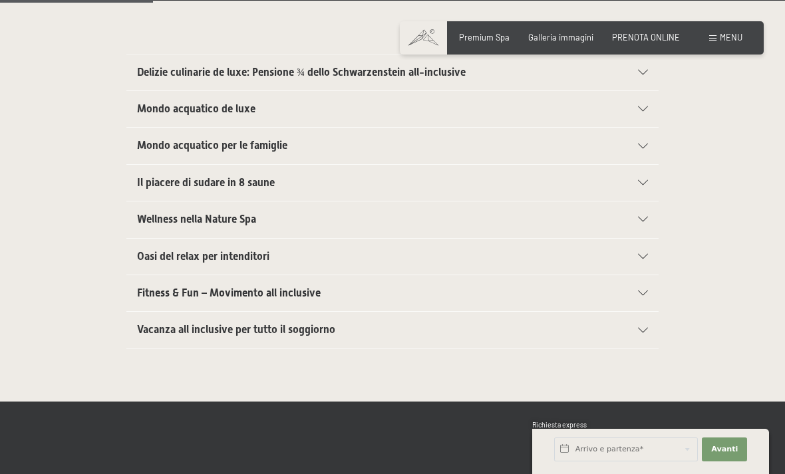
click at [290, 287] on span "Fitness & Fun – Movimento all inclusive" at bounding box center [229, 293] width 184 height 13
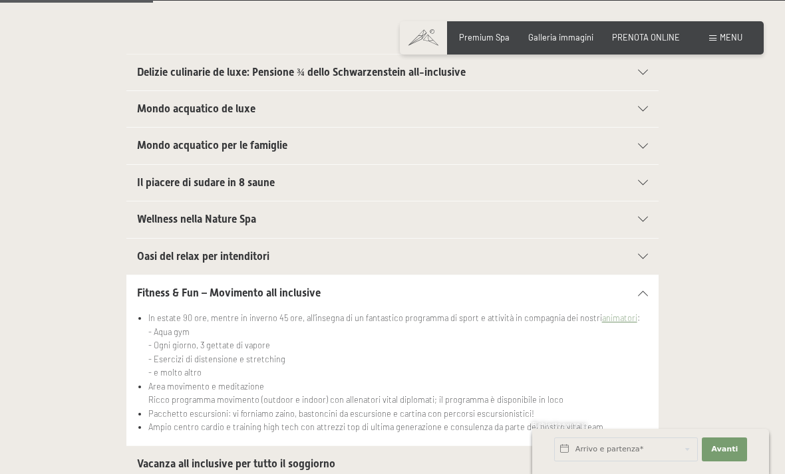
click at [647, 276] on div "Fitness & Fun – Movimento all inclusive" at bounding box center [392, 293] width 511 height 36
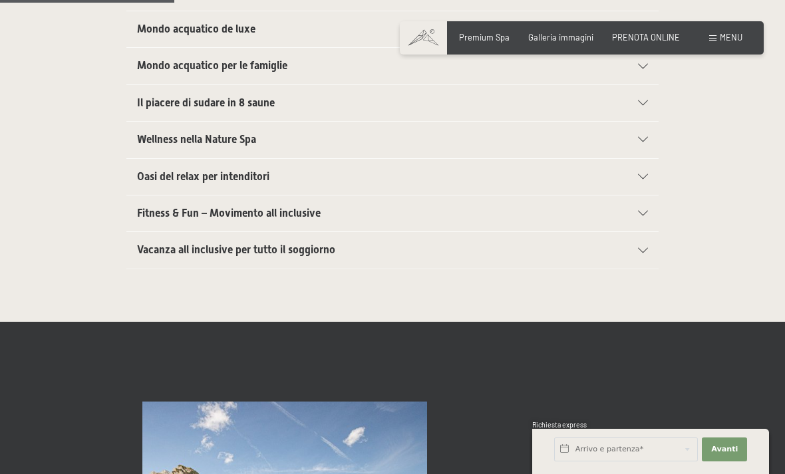
scroll to position [469, 0]
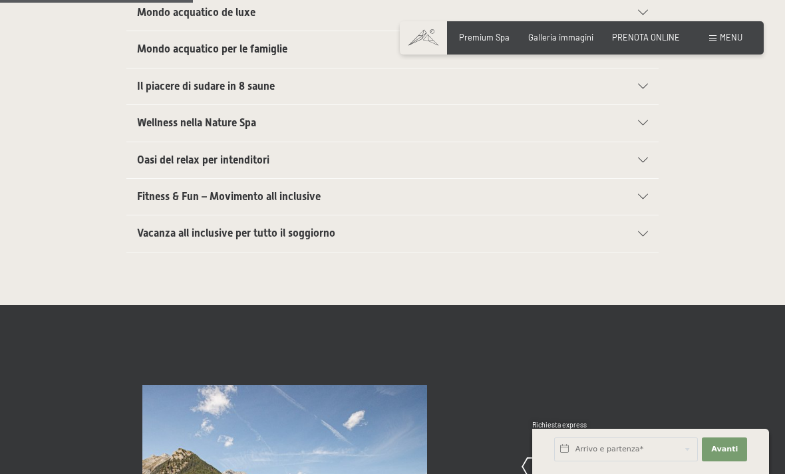
click at [613, 235] on div "Vacanza all inclusive per tutto il soggiorno" at bounding box center [392, 234] width 511 height 36
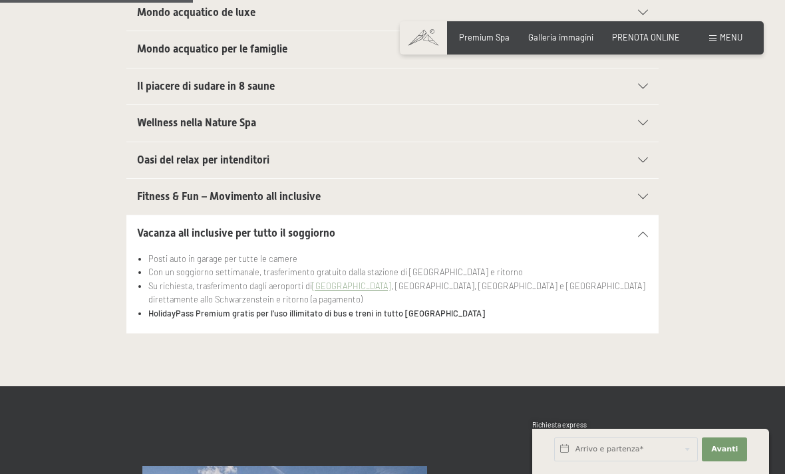
click at [618, 217] on div "Vacanza all inclusive per tutto il soggiorno" at bounding box center [392, 234] width 511 height 36
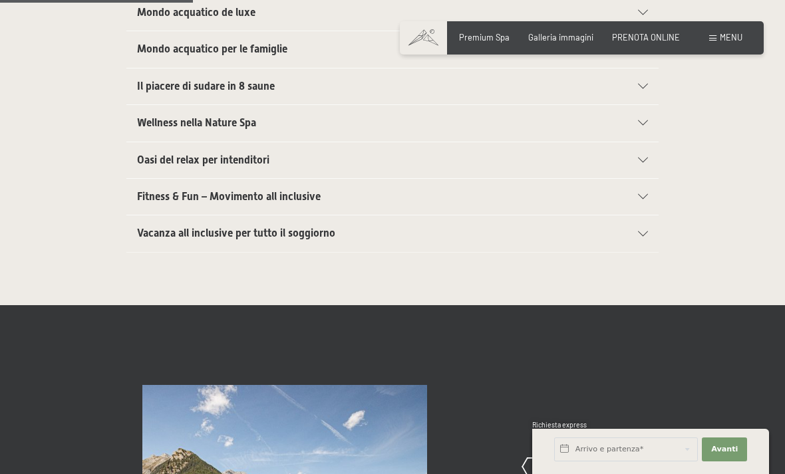
click at [635, 232] on div at bounding box center [636, 234] width 23 height 5
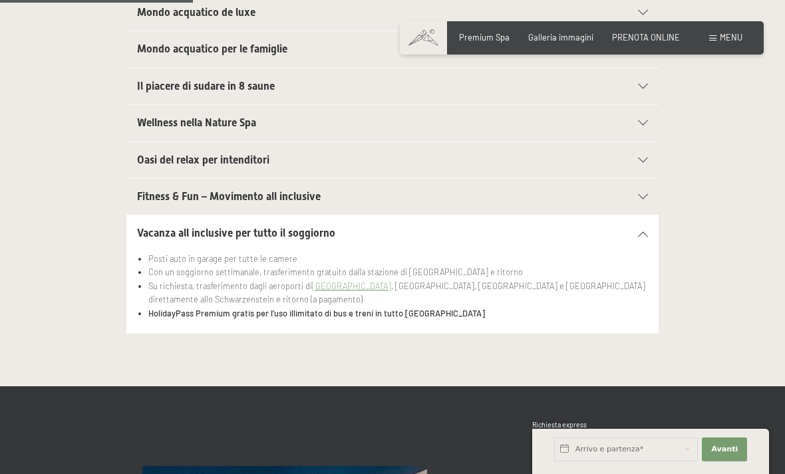
click at [633, 216] on div "Vacanza all inclusive per tutto il soggiorno" at bounding box center [392, 234] width 511 height 36
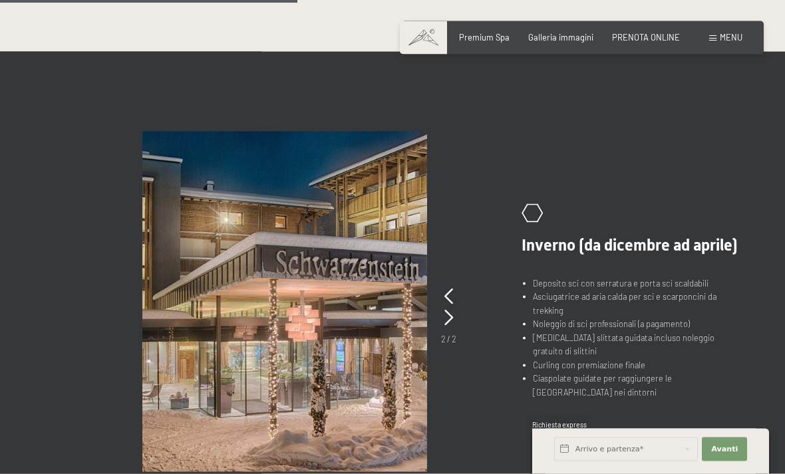
scroll to position [723, 0]
click at [457, 283] on picture at bounding box center [318, 301] width 353 height 341
click at [450, 288] on icon at bounding box center [448, 296] width 9 height 16
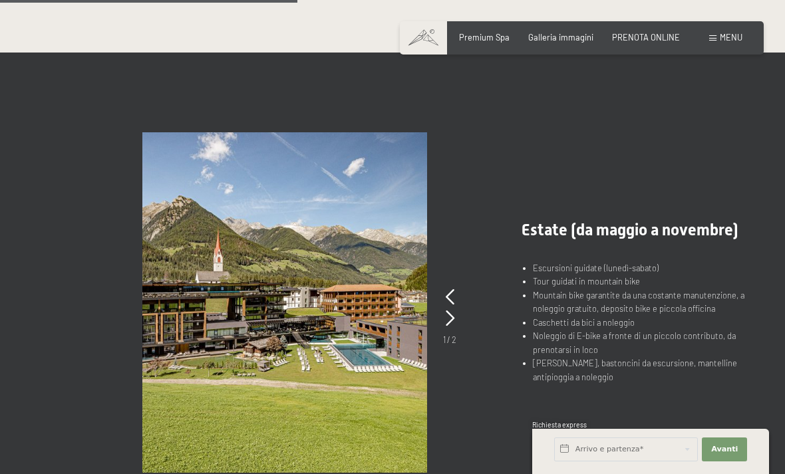
scroll to position [722, 0]
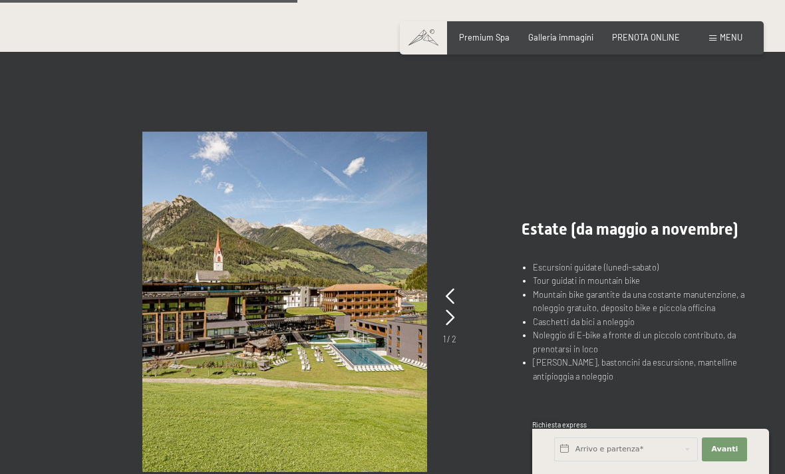
click at [457, 293] on picture at bounding box center [318, 302] width 353 height 341
click at [446, 291] on icon at bounding box center [450, 297] width 9 height 16
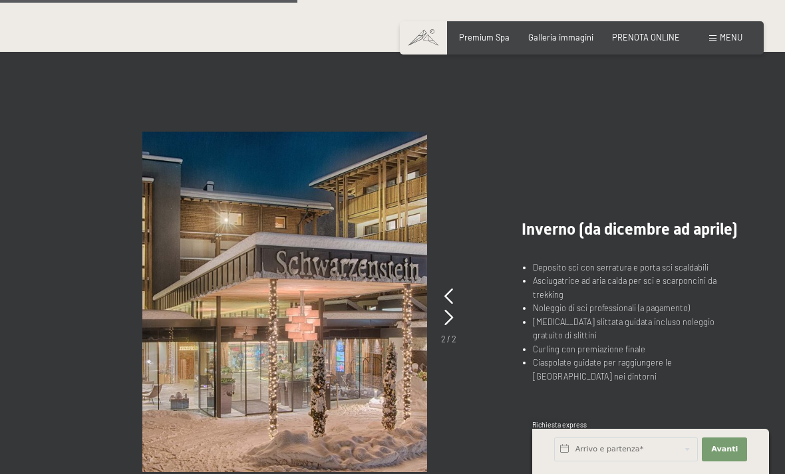
click at [446, 289] on icon at bounding box center [448, 297] width 9 height 16
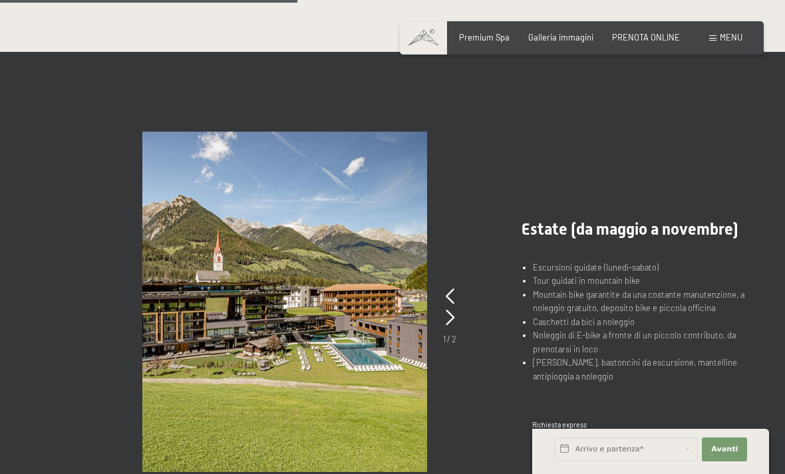
click at [440, 315] on picture at bounding box center [318, 302] width 353 height 341
click at [442, 317] on picture at bounding box center [318, 302] width 353 height 341
click at [441, 323] on picture at bounding box center [318, 302] width 353 height 341
click at [442, 319] on picture at bounding box center [318, 302] width 353 height 341
click at [448, 314] on icon at bounding box center [450, 318] width 9 height 16
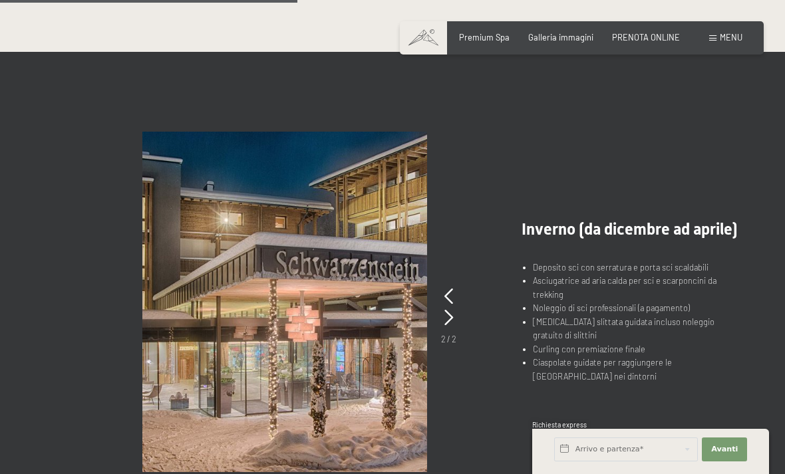
click at [458, 280] on picture at bounding box center [318, 302] width 353 height 341
click at [447, 298] on icon at bounding box center [448, 297] width 9 height 16
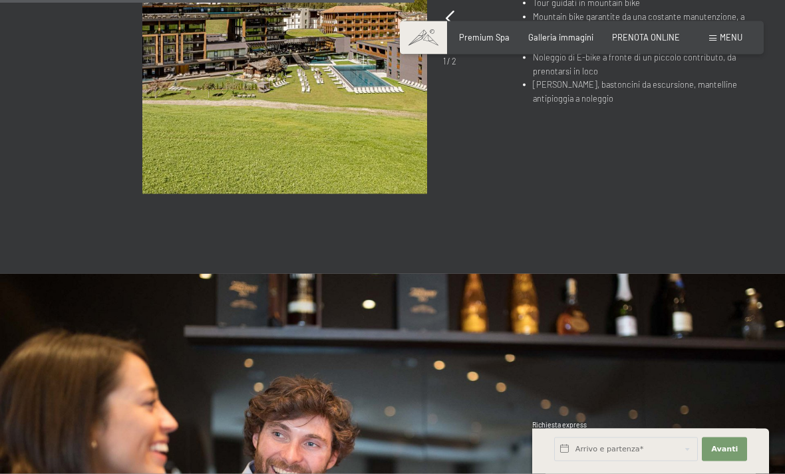
scroll to position [941, 0]
